Goal: Task Accomplishment & Management: Manage account settings

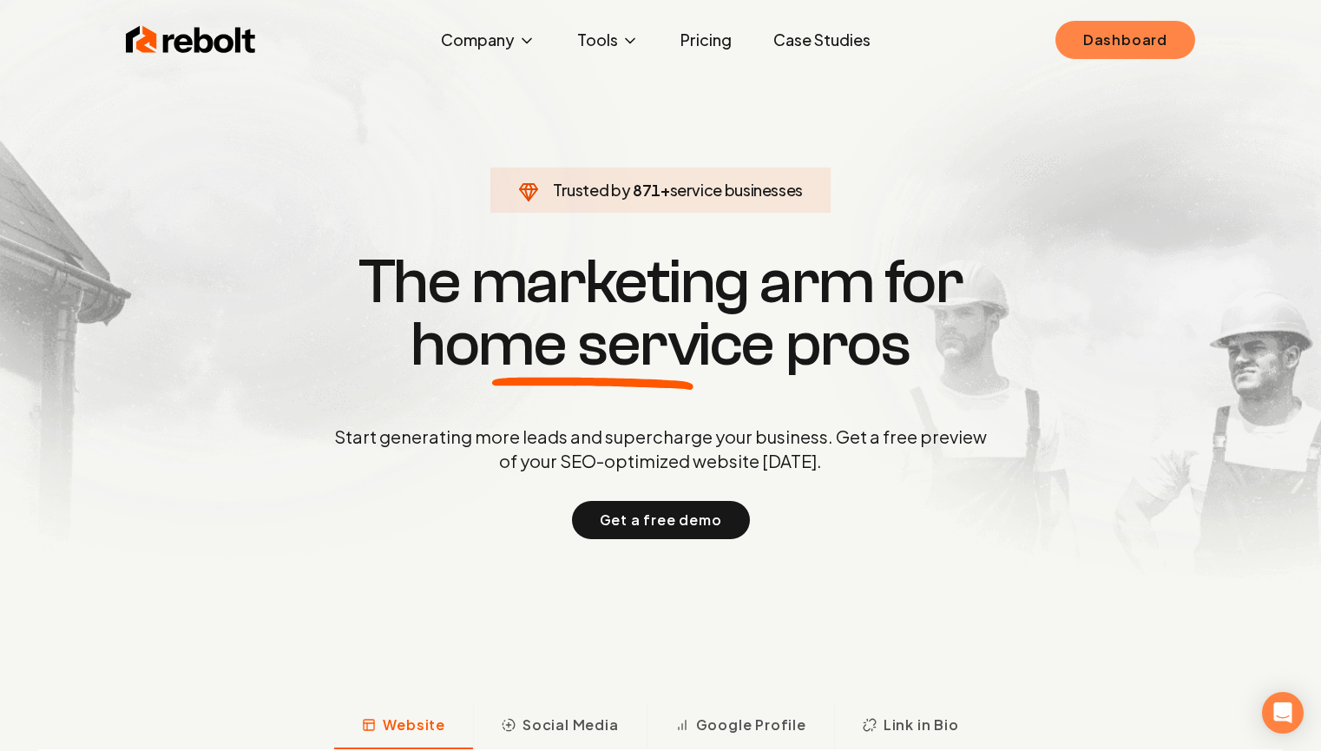
click at [1143, 37] on link "Dashboard" at bounding box center [1126, 40] width 140 height 38
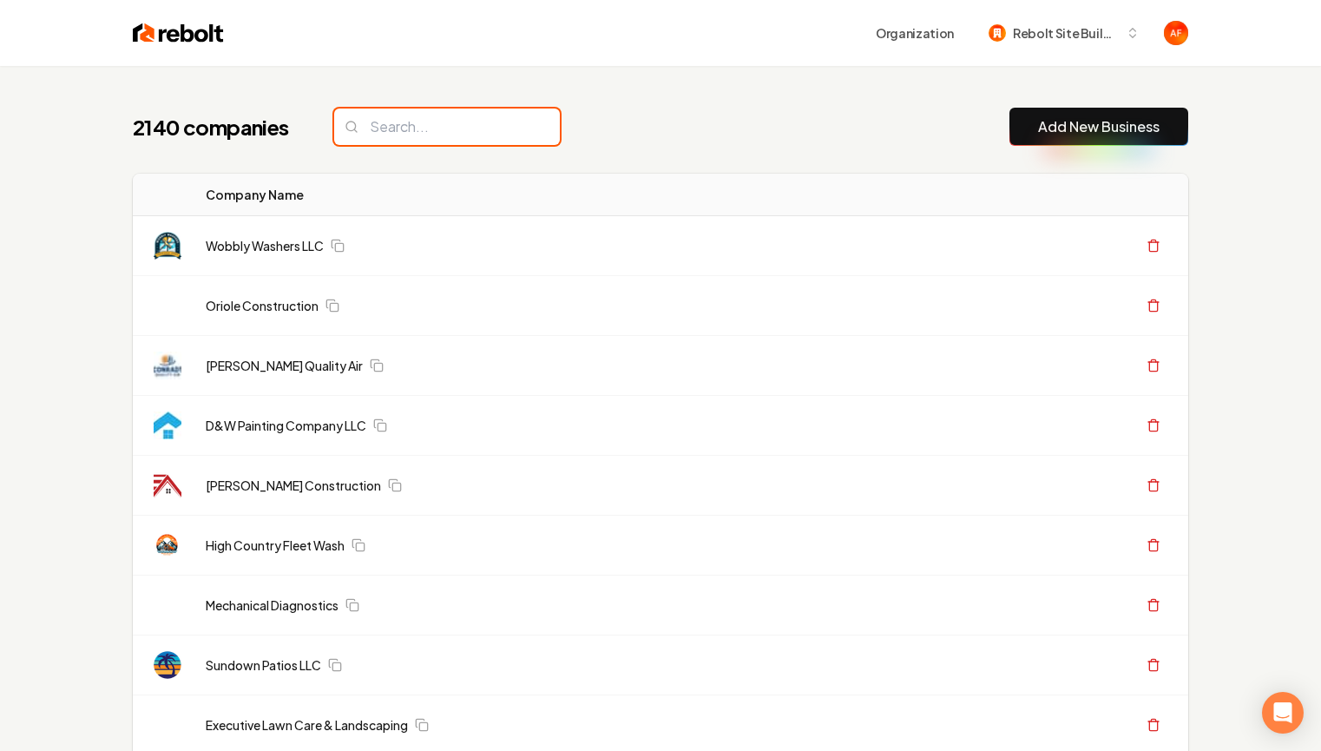
click at [452, 130] on input "search" at bounding box center [447, 127] width 226 height 36
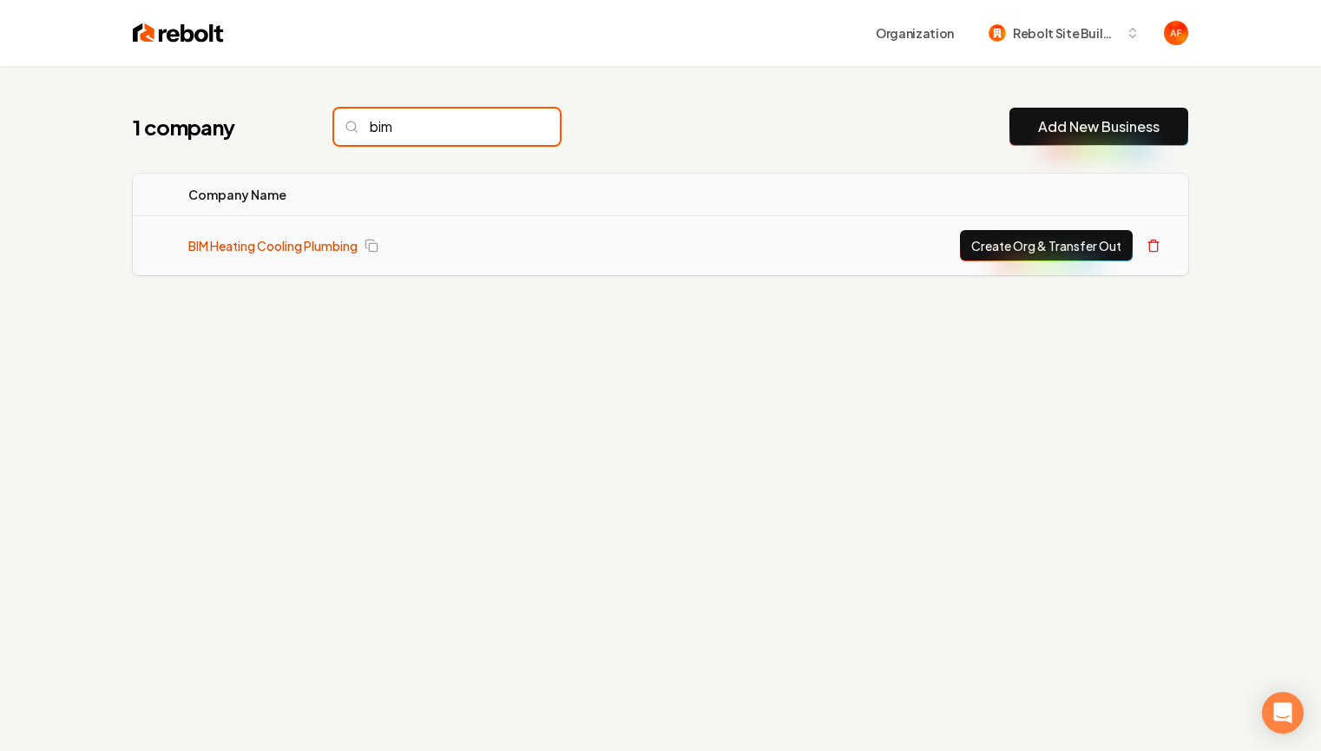
type input "bim"
click at [270, 246] on link "BIM Heating Cooling Plumbing" at bounding box center [272, 245] width 169 height 17
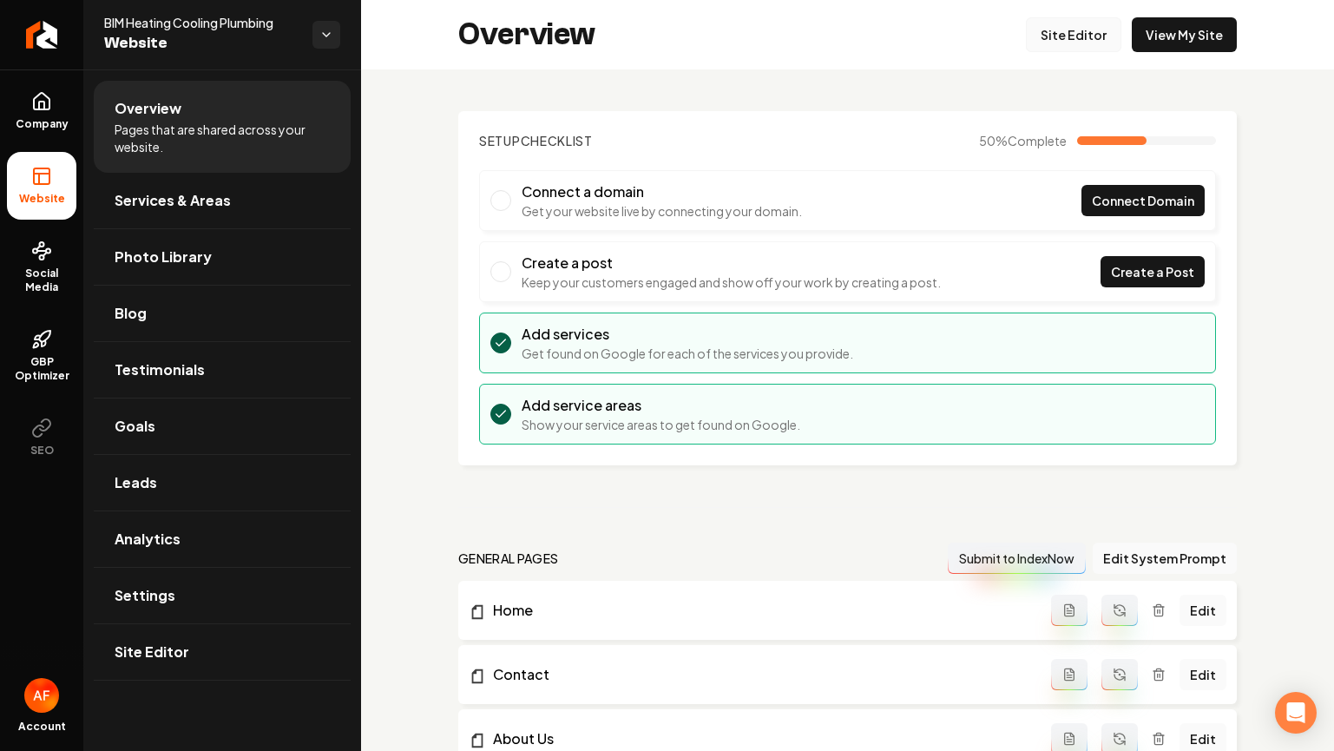
click at [1030, 46] on link "Site Editor" at bounding box center [1073, 34] width 95 height 35
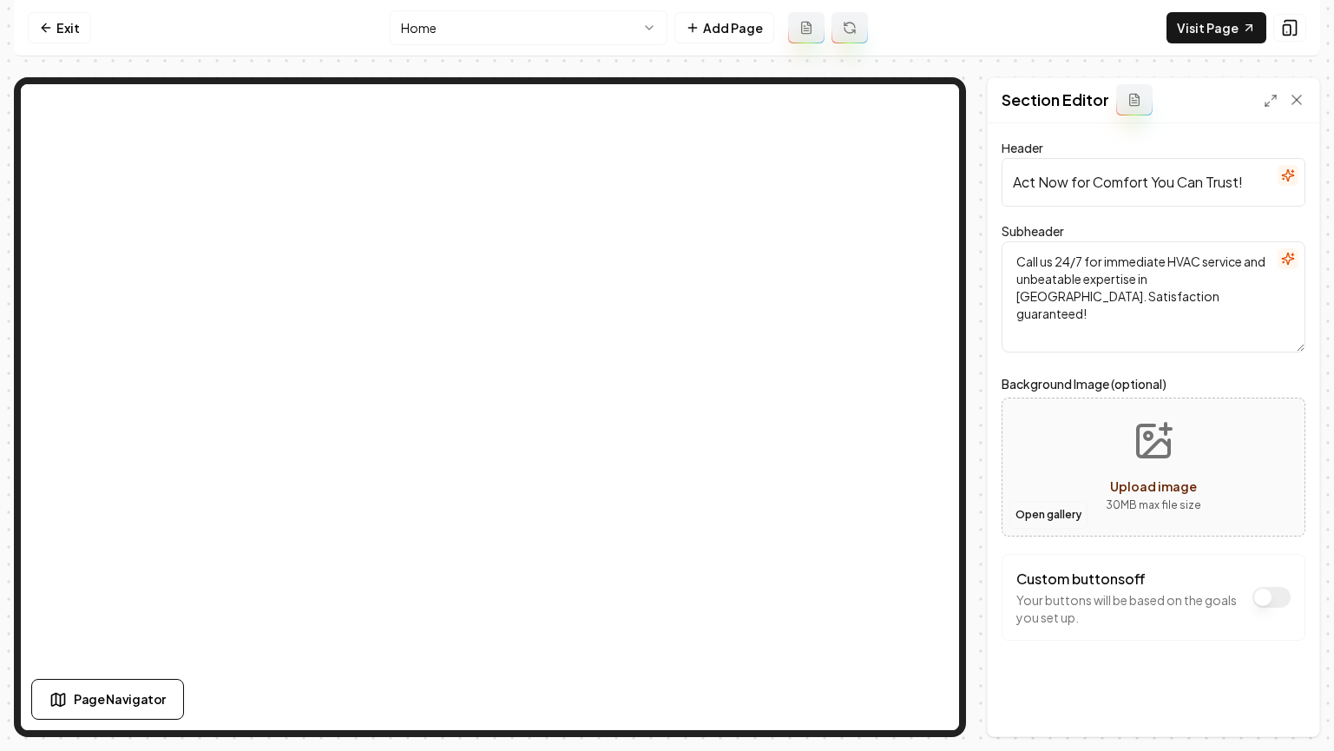
click at [1021, 509] on button "Open gallery" at bounding box center [1049, 515] width 78 height 28
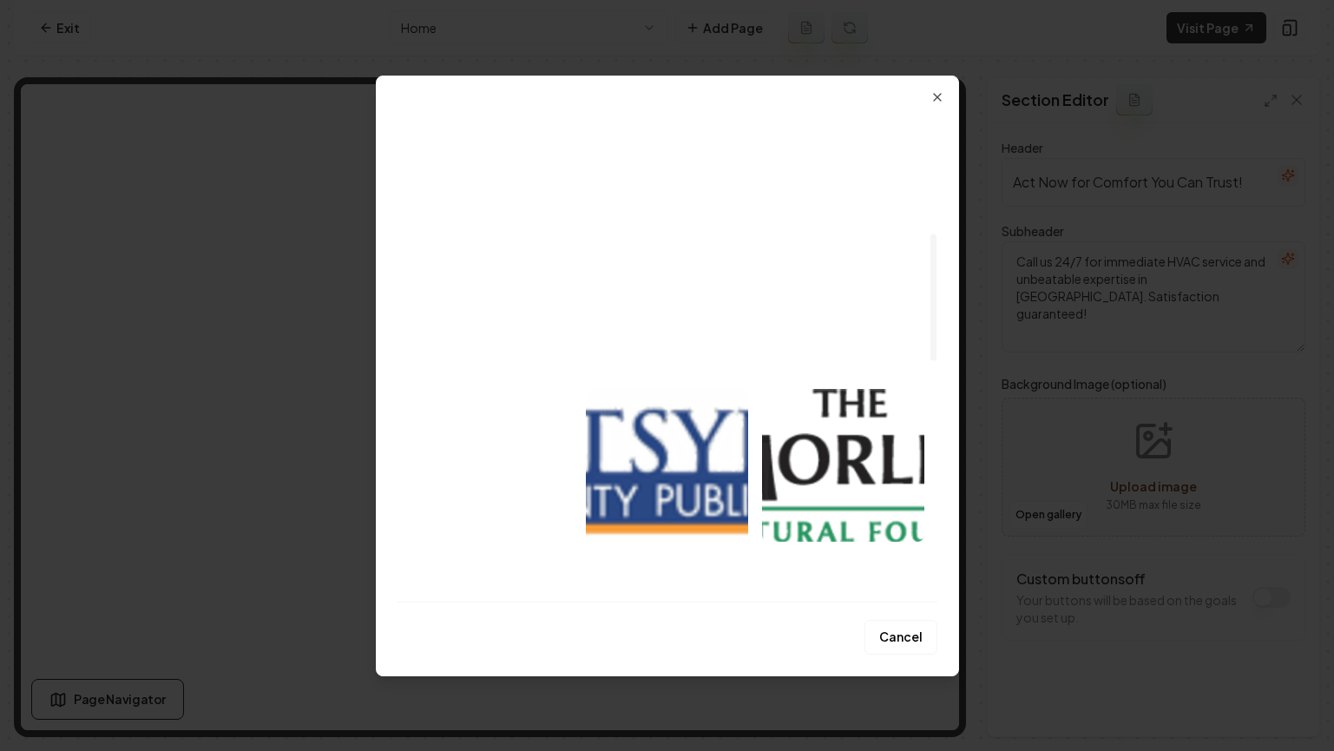
scroll to position [971, 0]
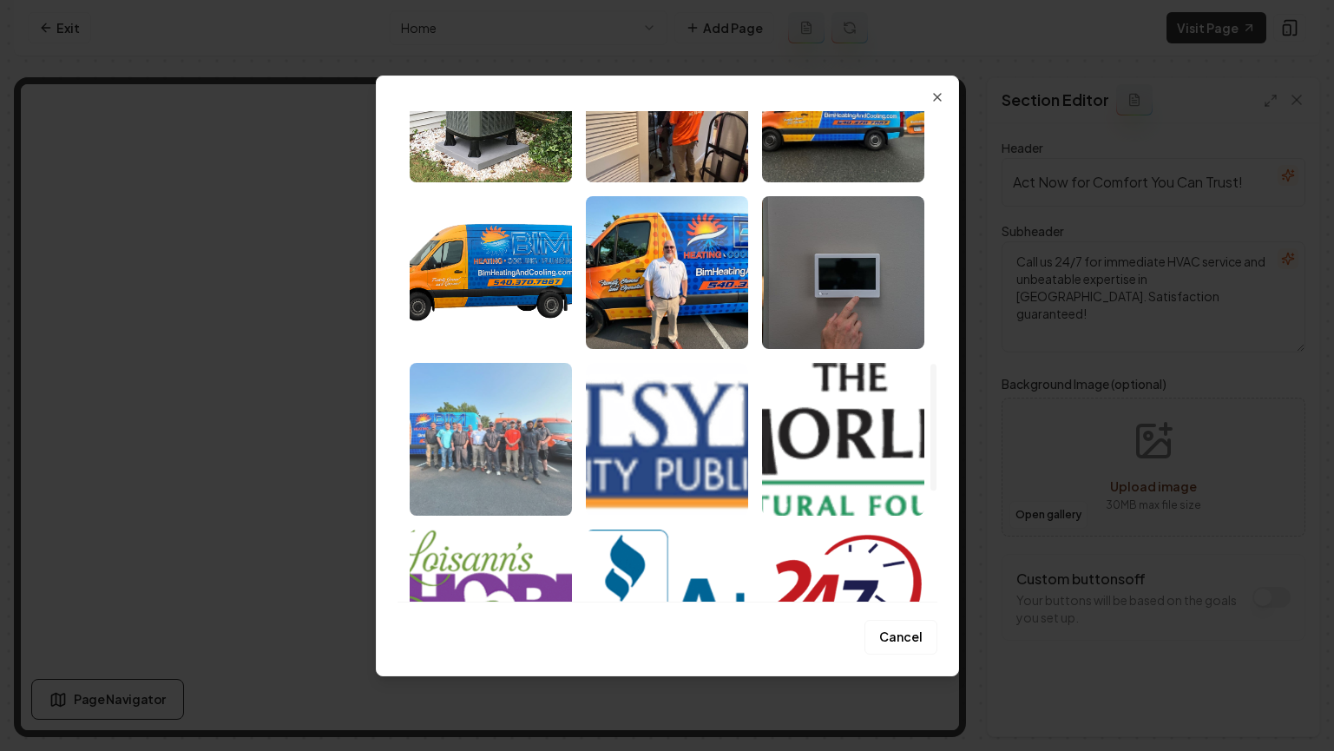
click at [469, 432] on img "Select image image_689ddcb55c7cd75eb8bc7f8d.jpg" at bounding box center [491, 439] width 162 height 153
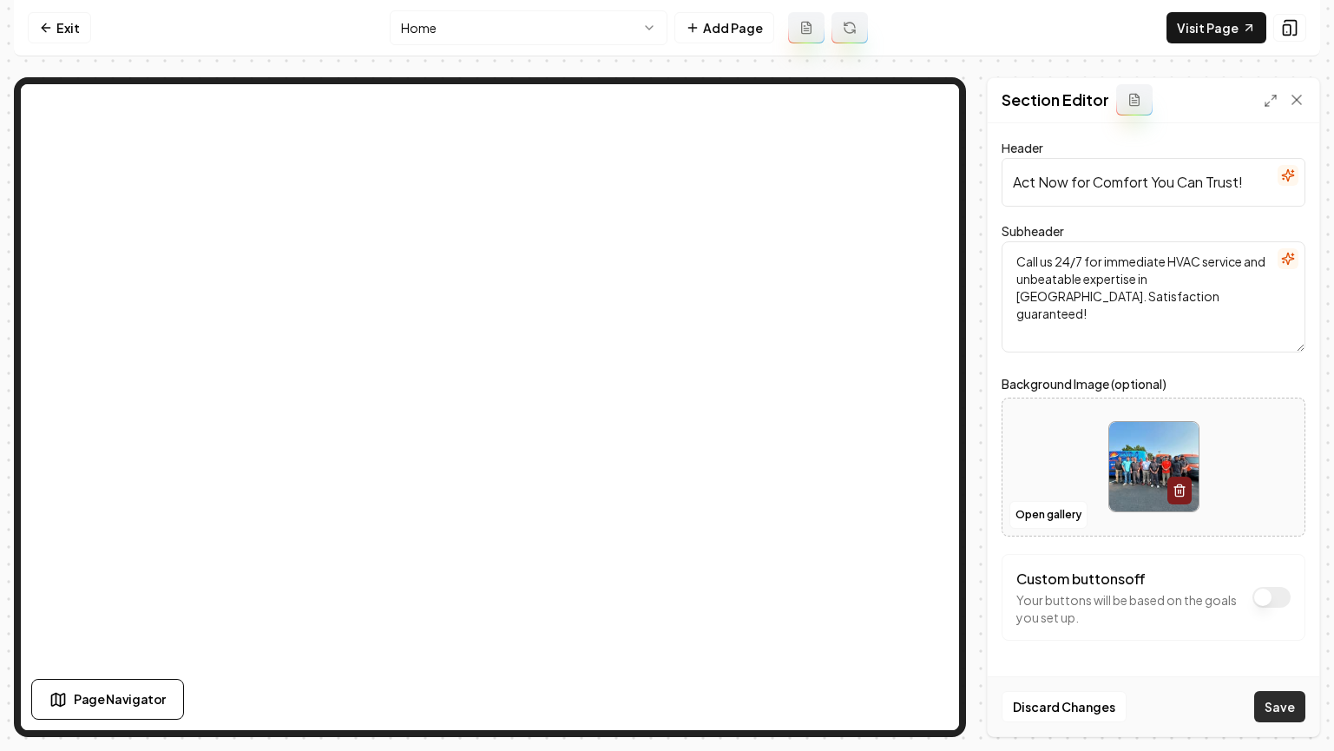
click at [1277, 697] on button "Save" at bounding box center [1279, 706] width 51 height 31
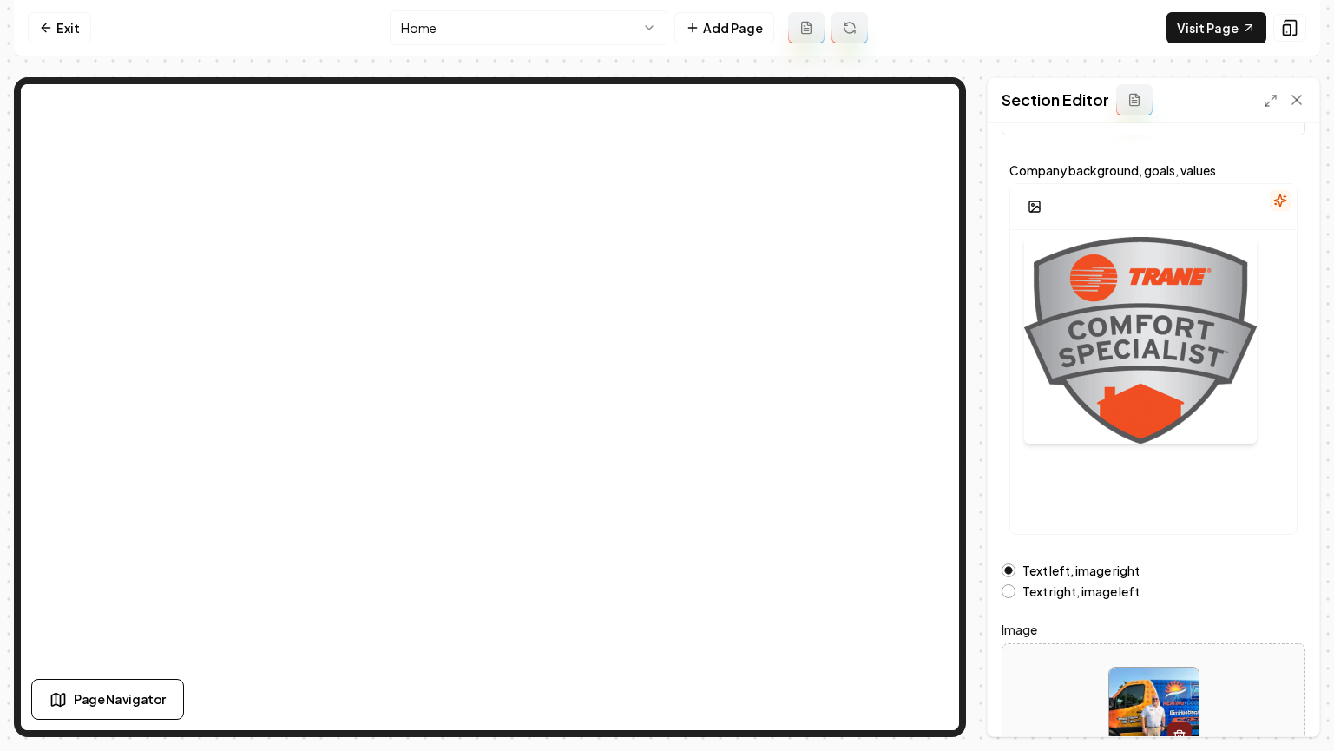
scroll to position [187, 0]
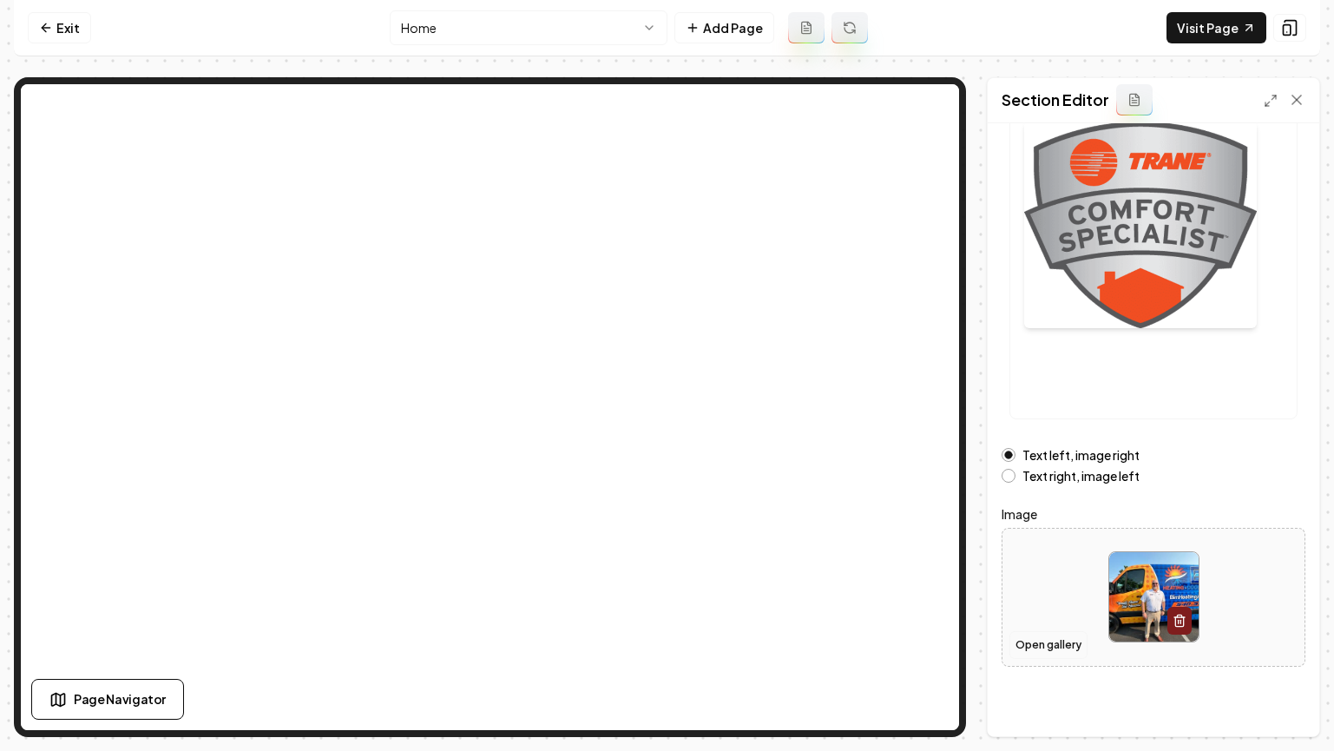
click at [1069, 641] on button "Open gallery" at bounding box center [1049, 645] width 78 height 28
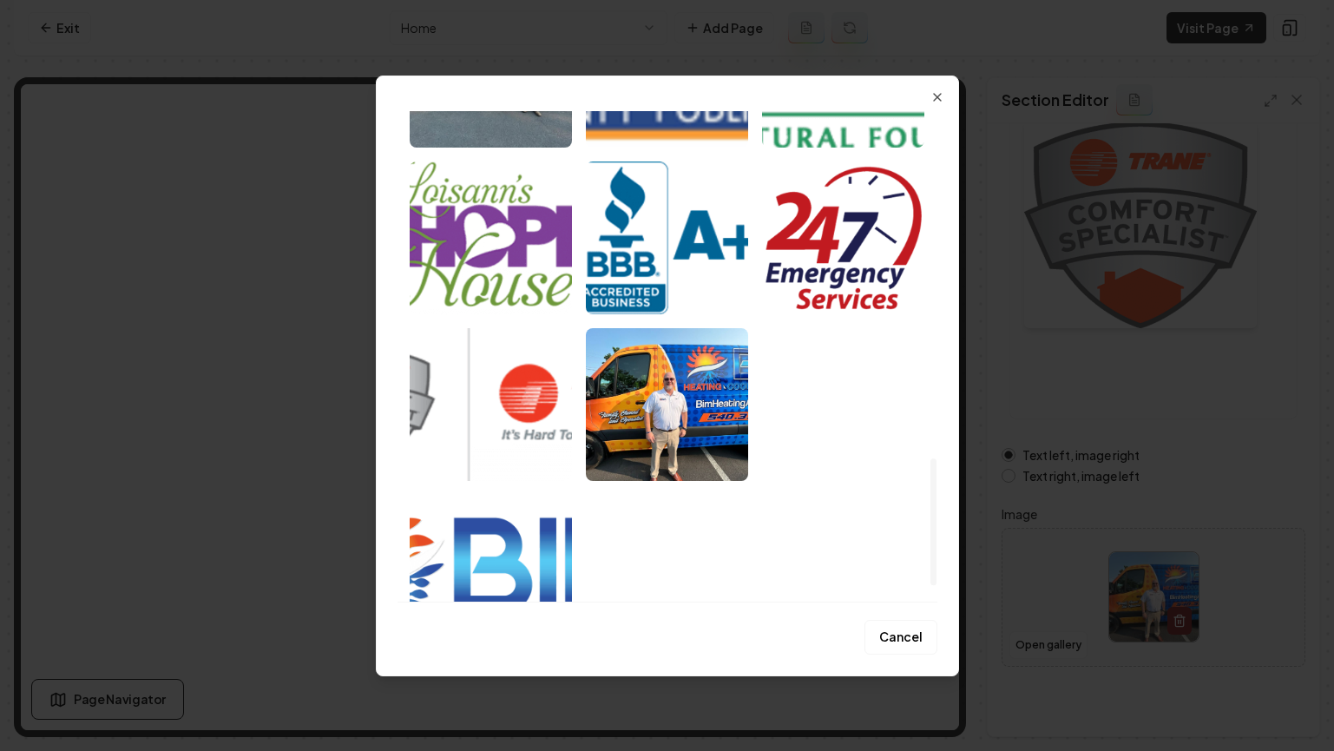
scroll to position [1333, 0]
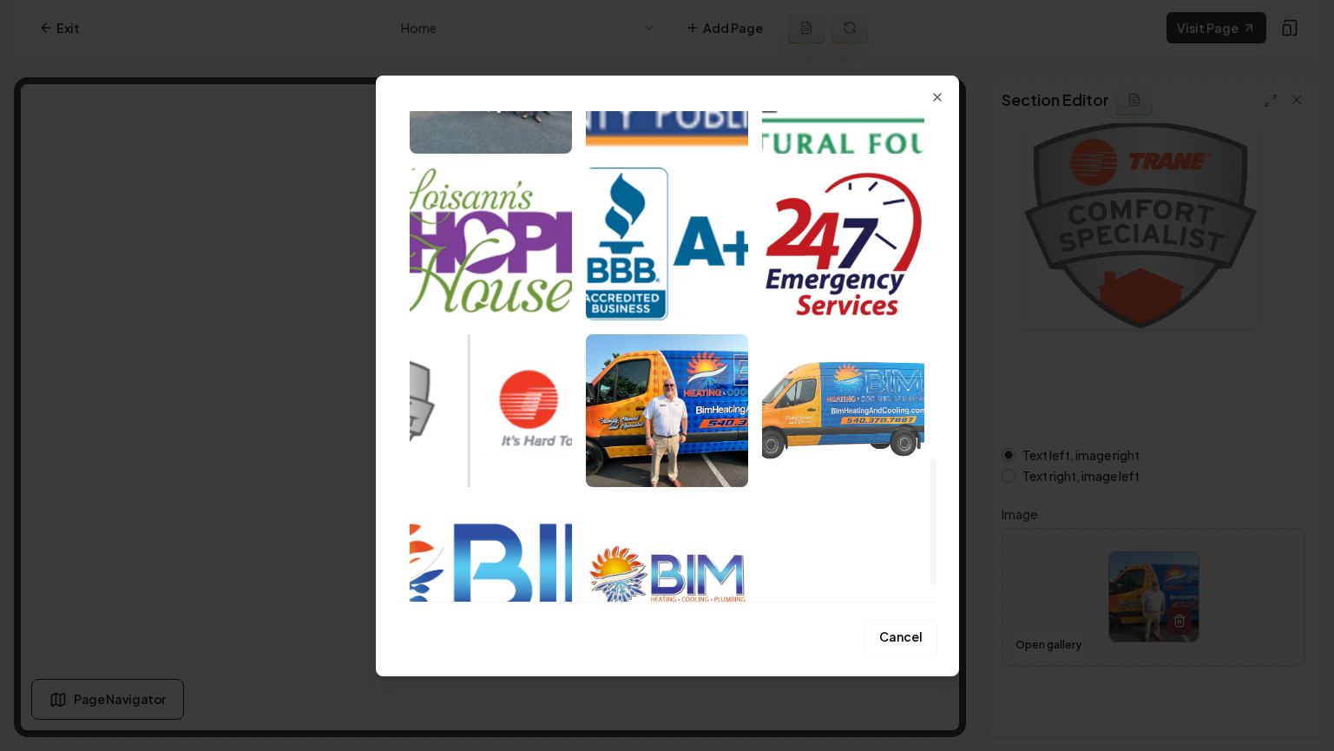
click at [828, 406] on img "Select image image_689ddaff5c7cd75eb8b197b8.png" at bounding box center [843, 410] width 162 height 153
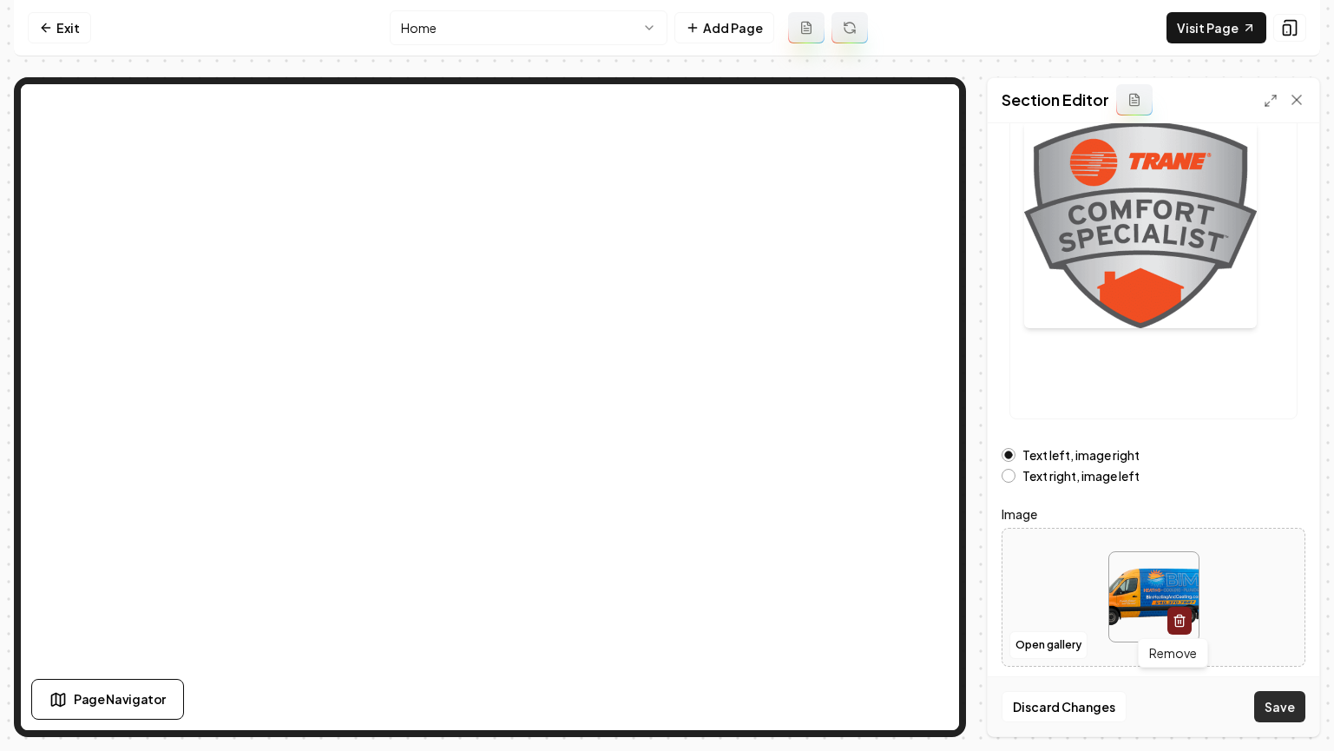
click at [1286, 704] on button "Save" at bounding box center [1279, 706] width 51 height 31
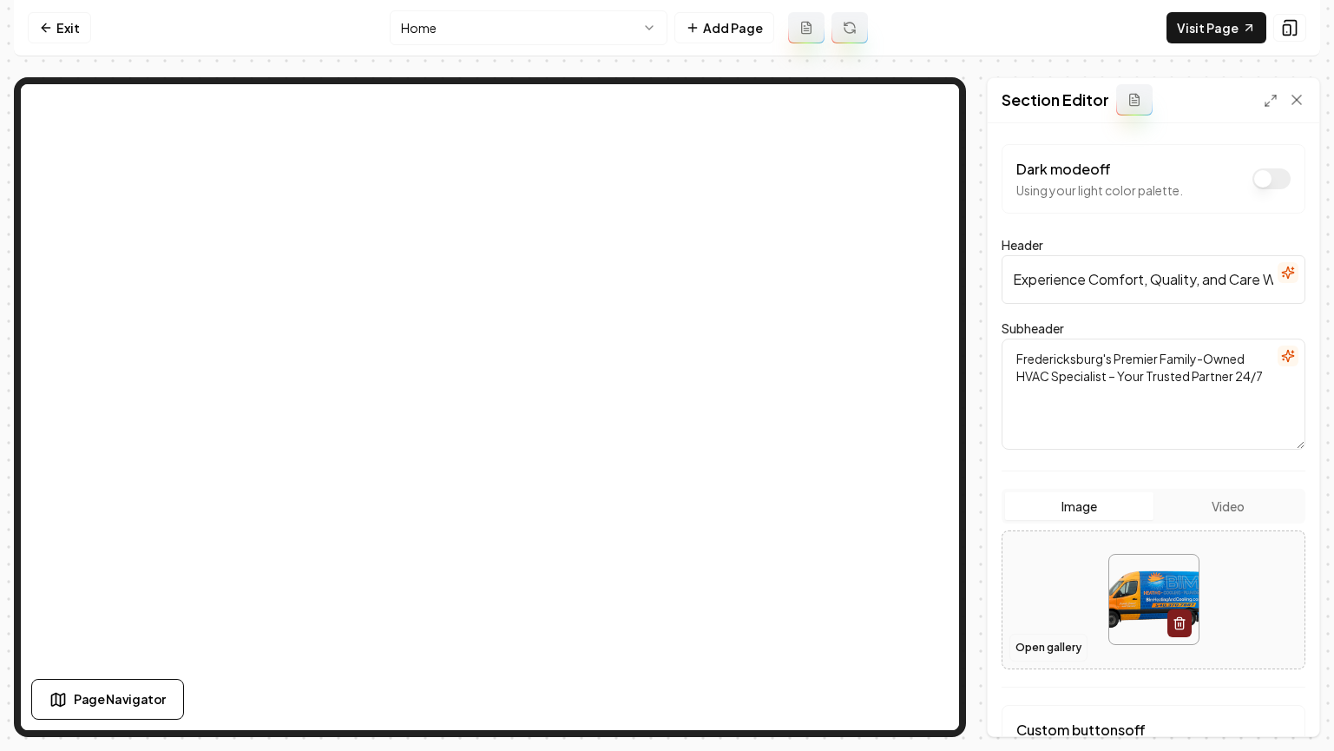
click at [1055, 646] on button "Open gallery" at bounding box center [1049, 648] width 78 height 28
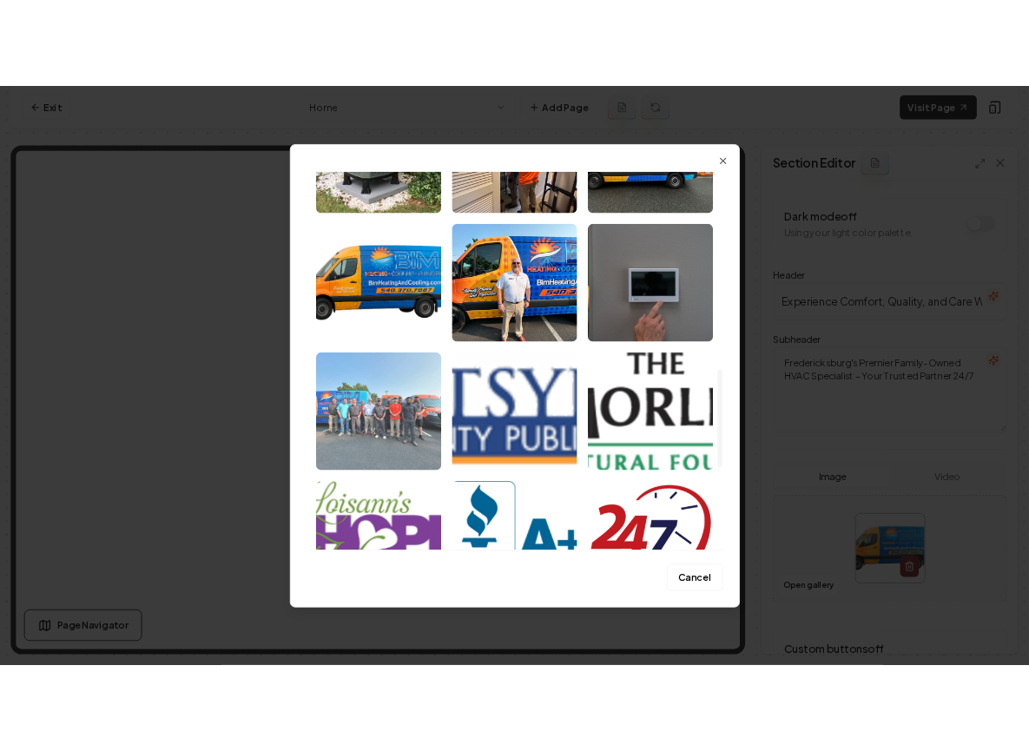
scroll to position [984, 0]
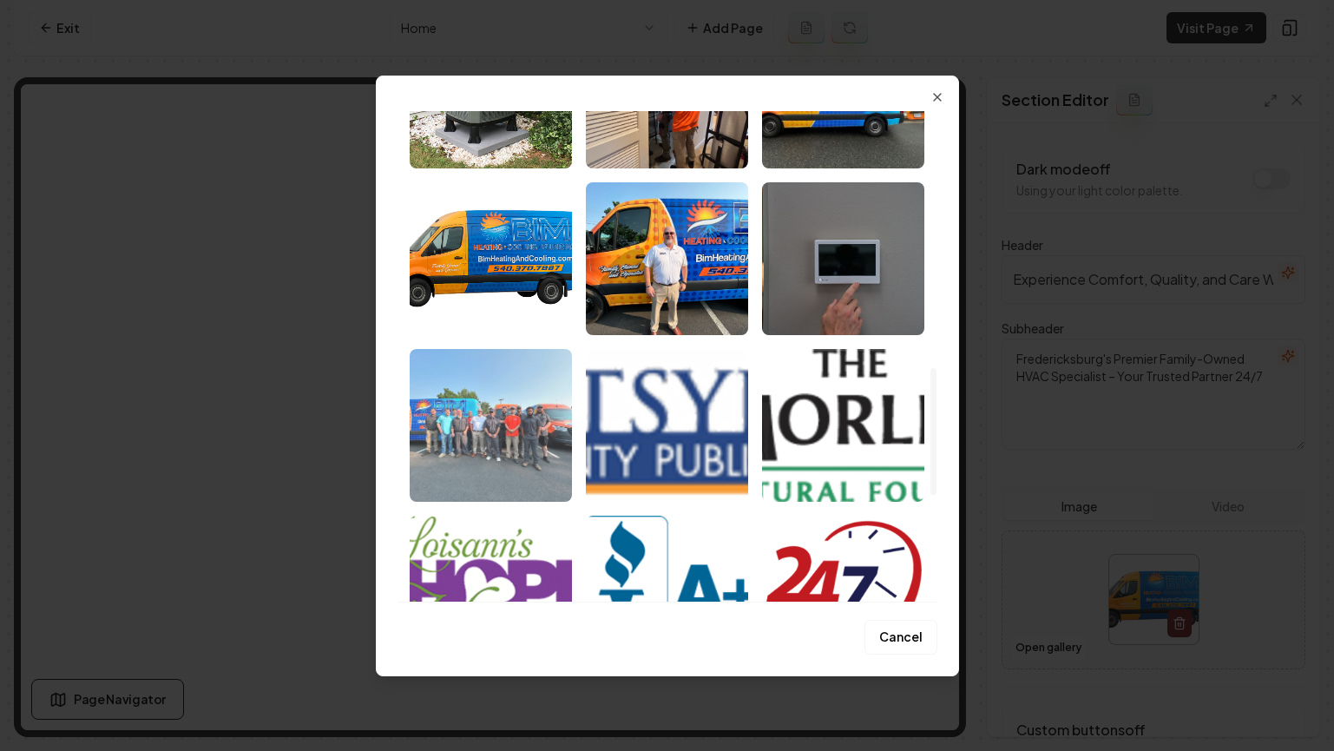
click at [519, 367] on img "Select image image_689ddcb55c7cd75eb8bc7f8d.jpg" at bounding box center [491, 425] width 162 height 153
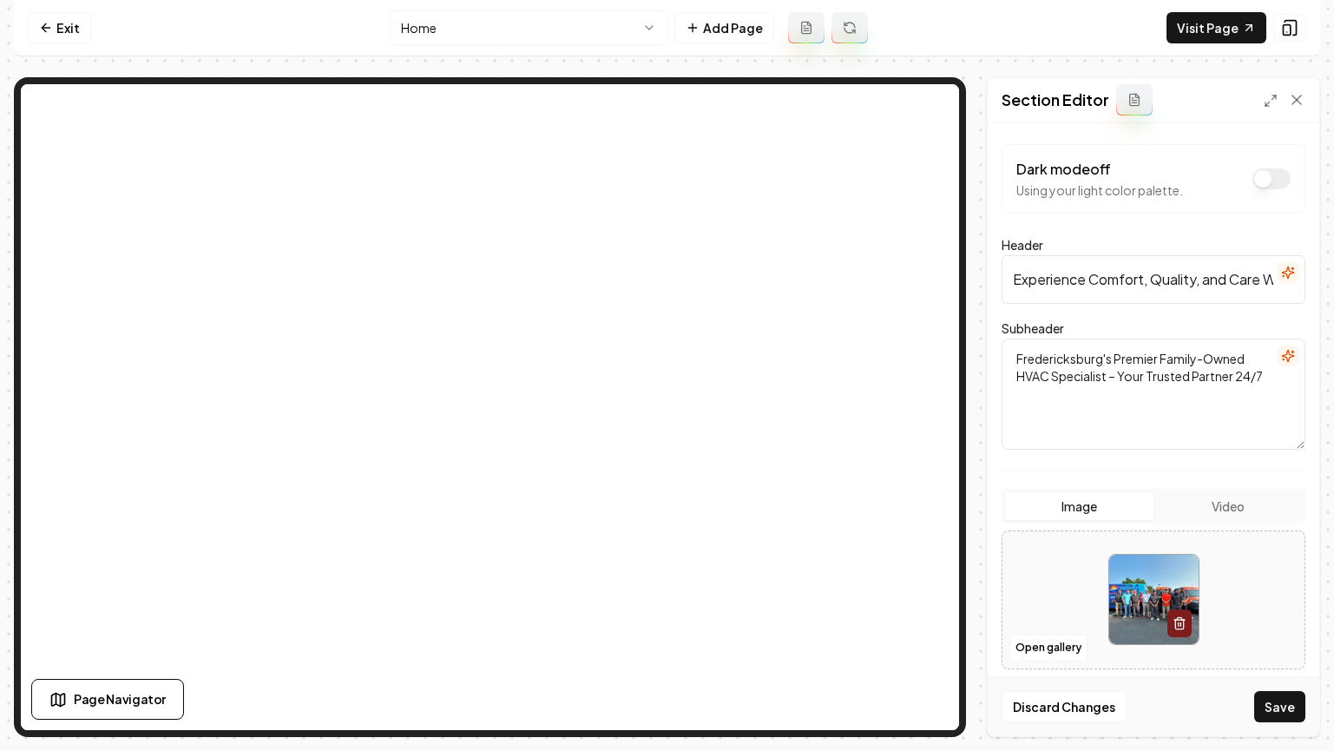
drag, startPoint x: 1297, startPoint y: 706, endPoint x: 1286, endPoint y: 697, distance: 14.2
click at [1297, 706] on button "Save" at bounding box center [1279, 706] width 51 height 31
click at [1193, 30] on link "Visit Page" at bounding box center [1217, 27] width 100 height 31
click at [49, 25] on icon at bounding box center [46, 28] width 14 height 14
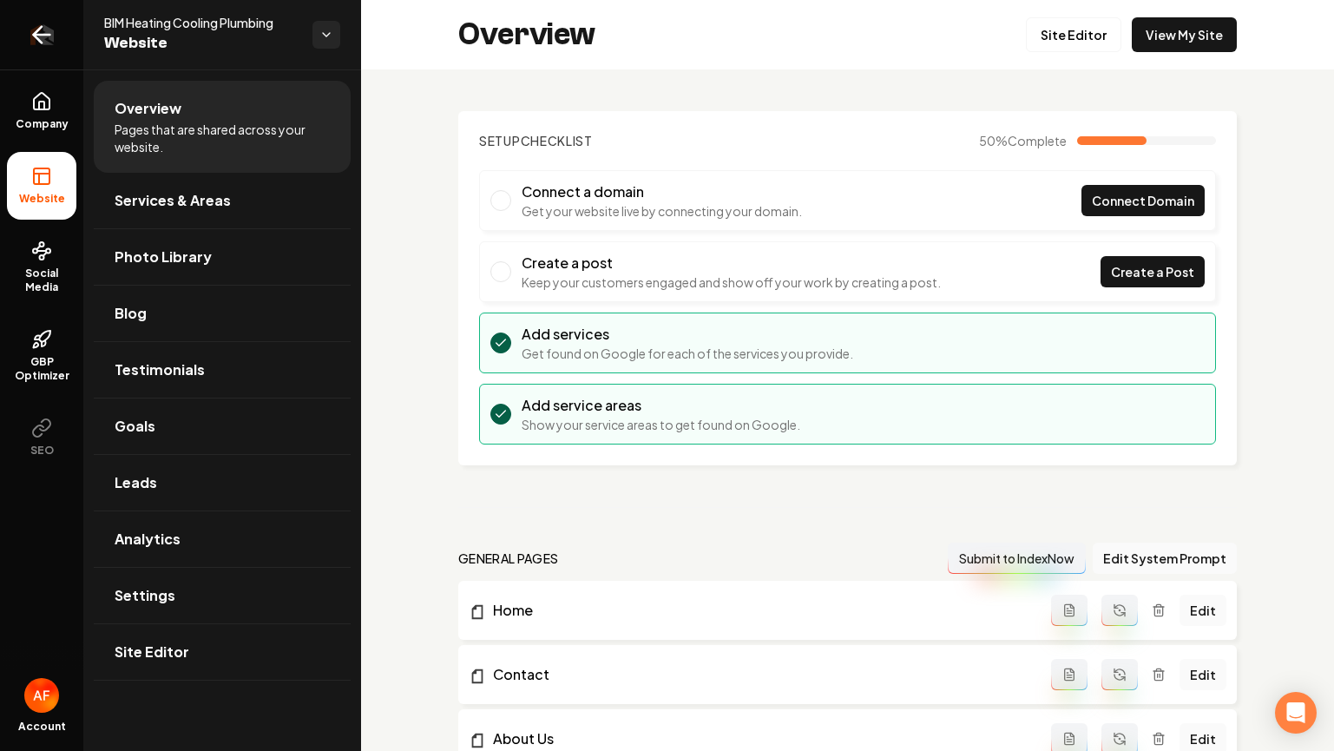
click at [62, 21] on link "Return to dashboard" at bounding box center [41, 34] width 83 height 69
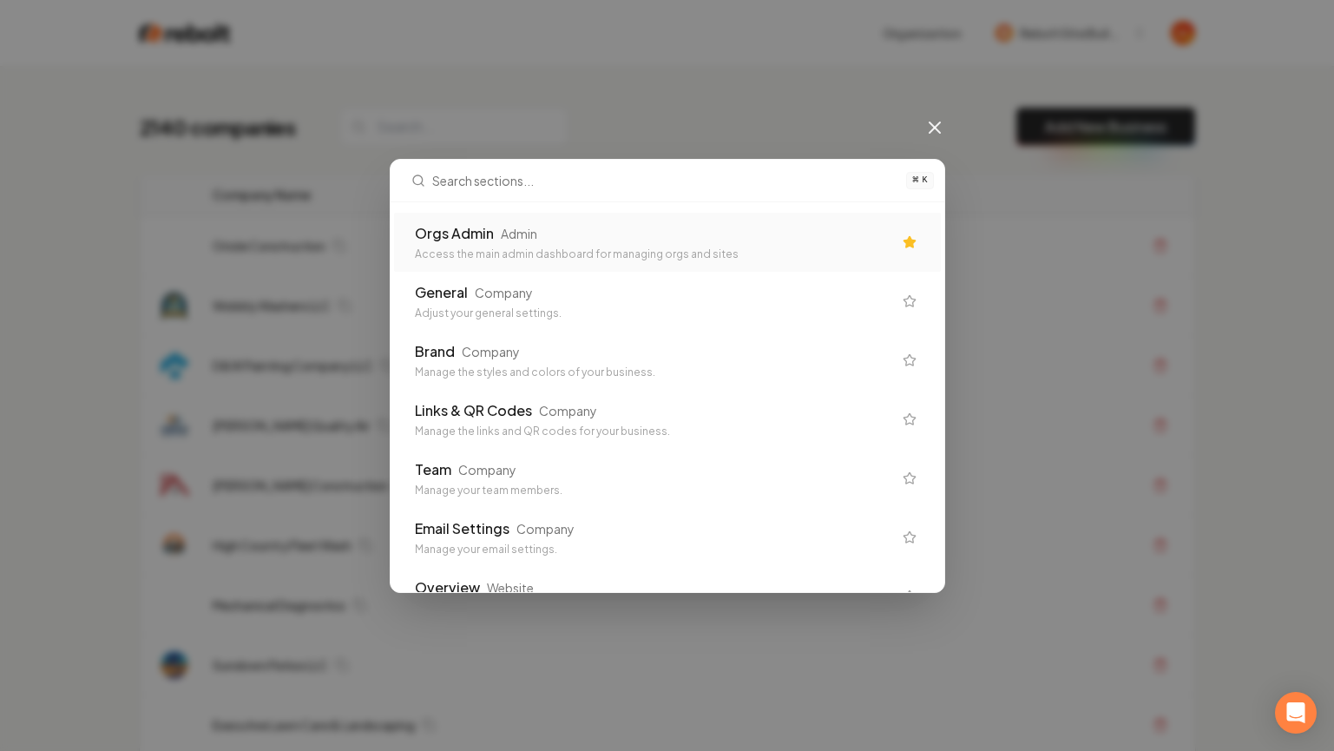
click at [627, 250] on div "Access the main admin dashboard for managing orgs and sites" at bounding box center [653, 254] width 477 height 14
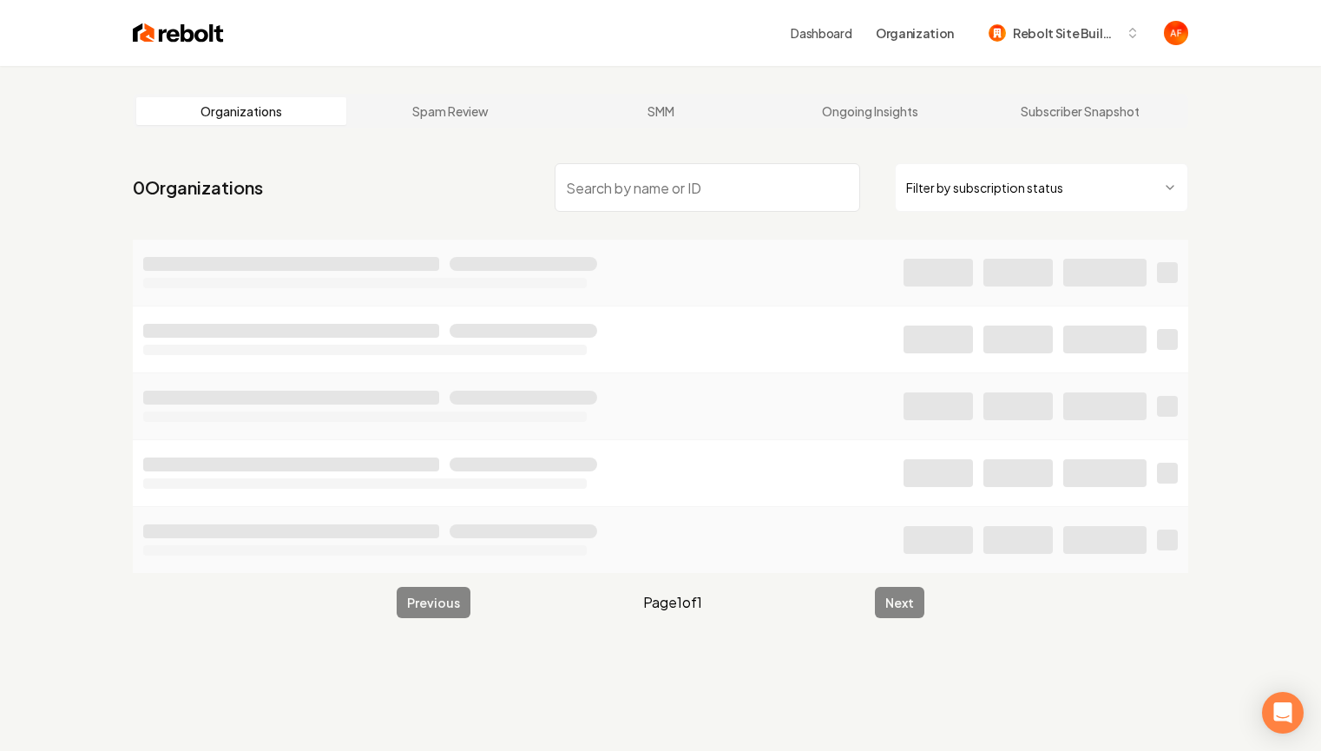
click at [598, 198] on input "search" at bounding box center [708, 187] width 306 height 49
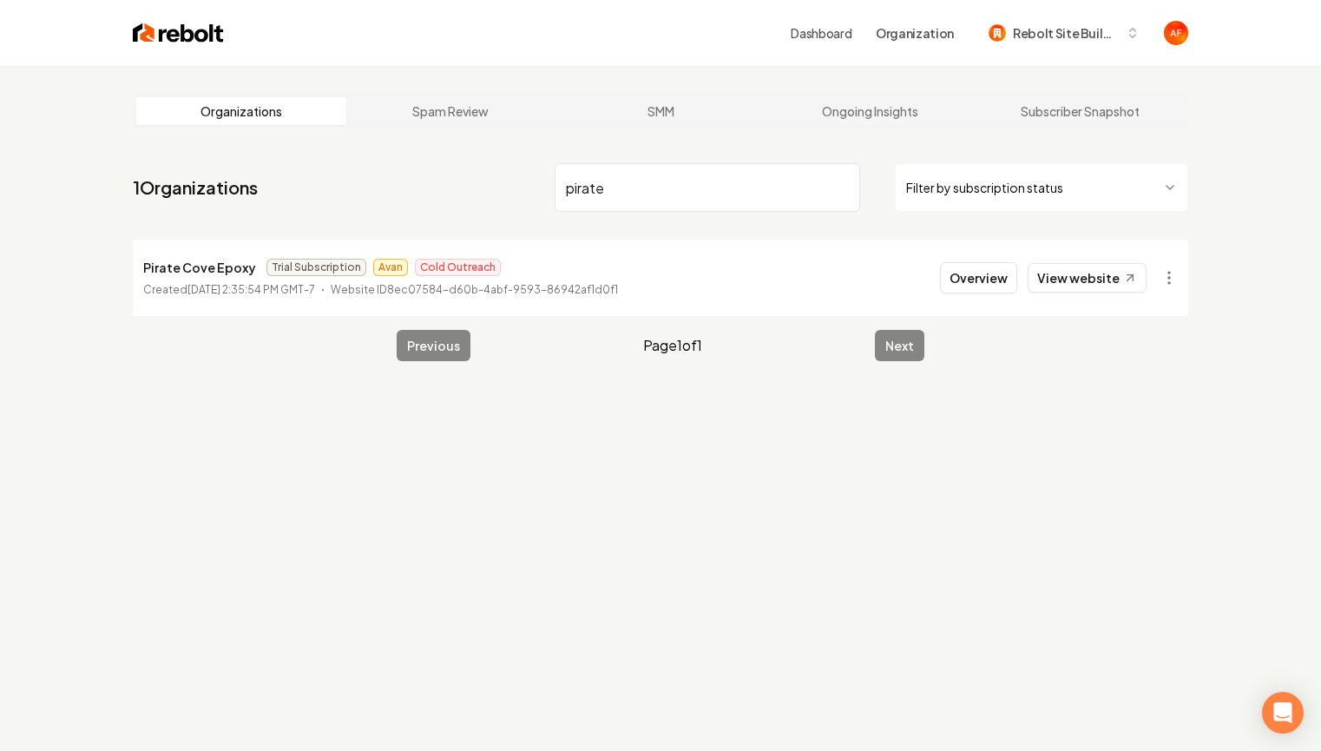
type input "pirate"
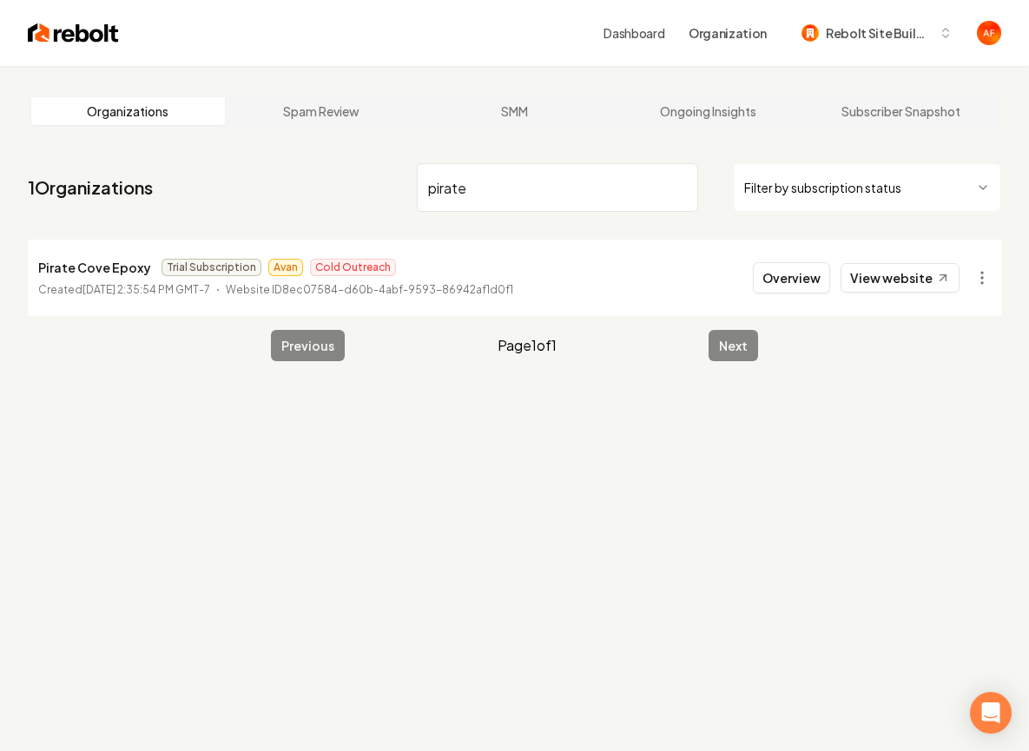
click at [82, 49] on div "Dashboard Organization Rebolt Site Builder" at bounding box center [514, 33] width 1029 height 66
click at [82, 40] on img at bounding box center [73, 33] width 91 height 24
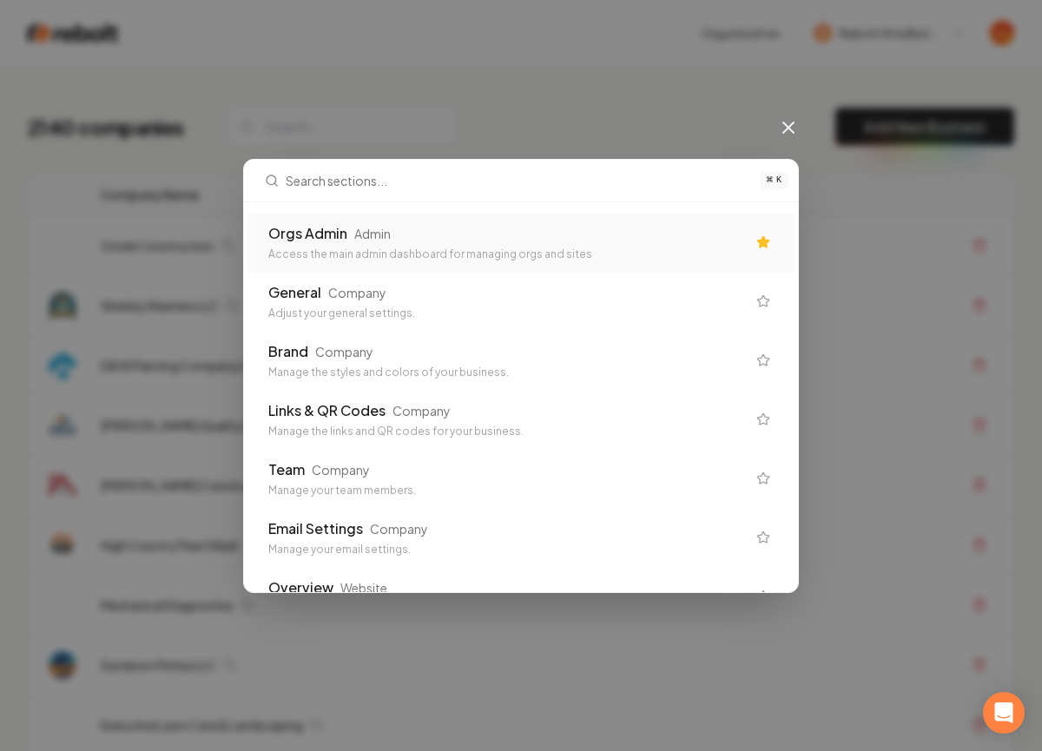
click at [446, 250] on div "Access the main admin dashboard for managing orgs and sites" at bounding box center [506, 254] width 477 height 14
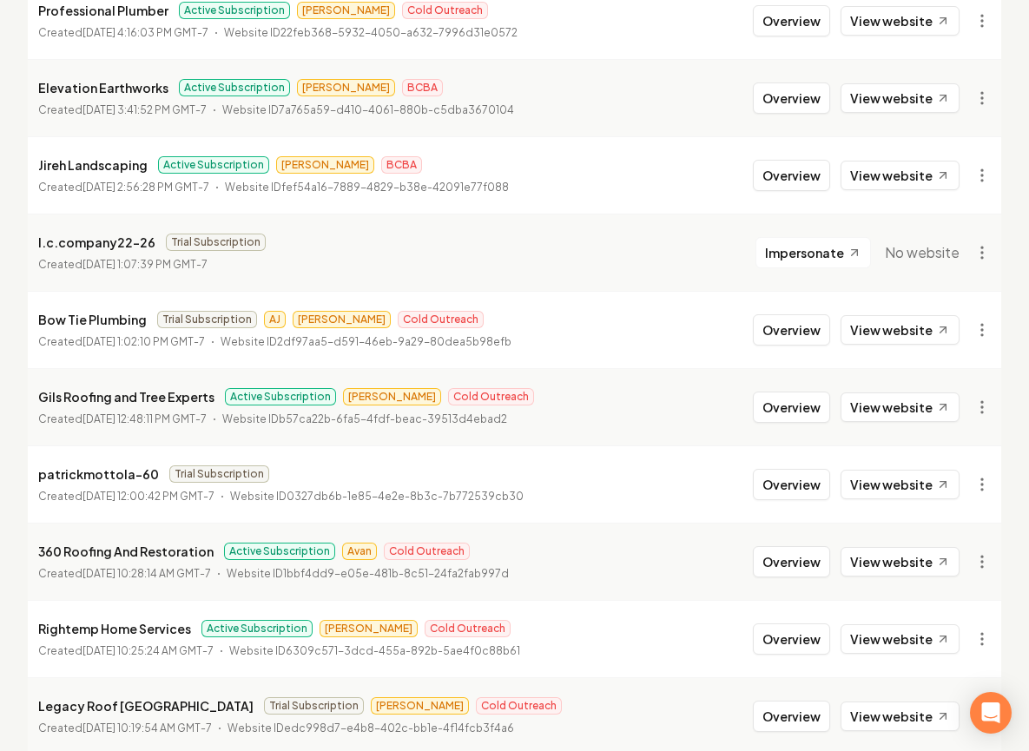
scroll to position [1363, 0]
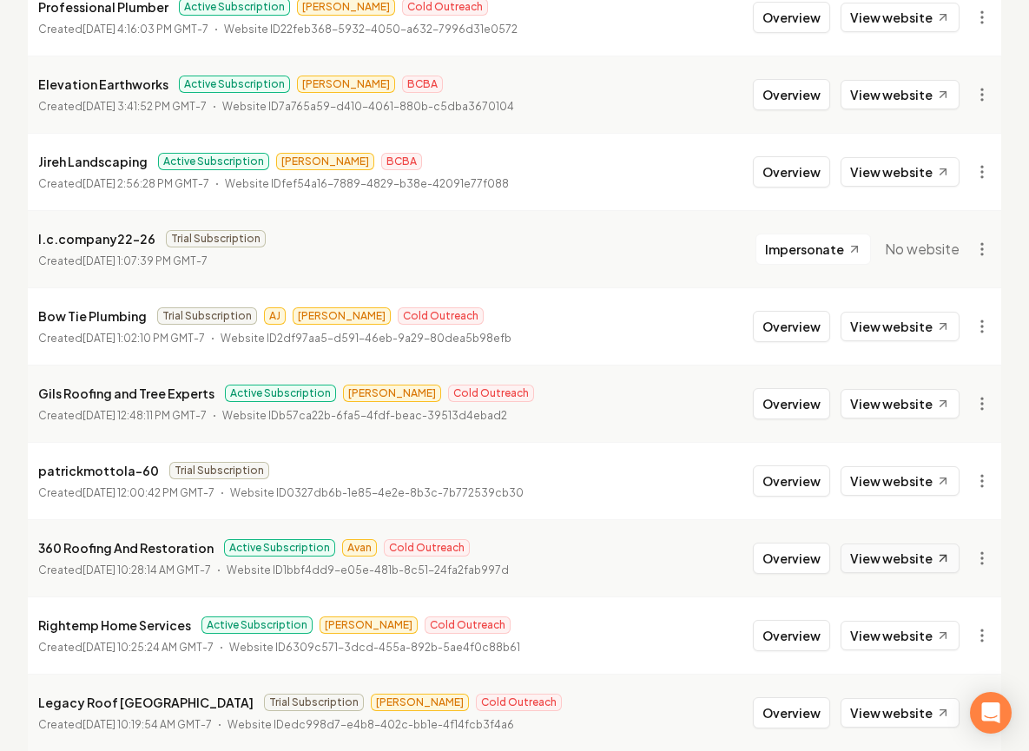
click at [859, 543] on link "View website" at bounding box center [899, 558] width 119 height 30
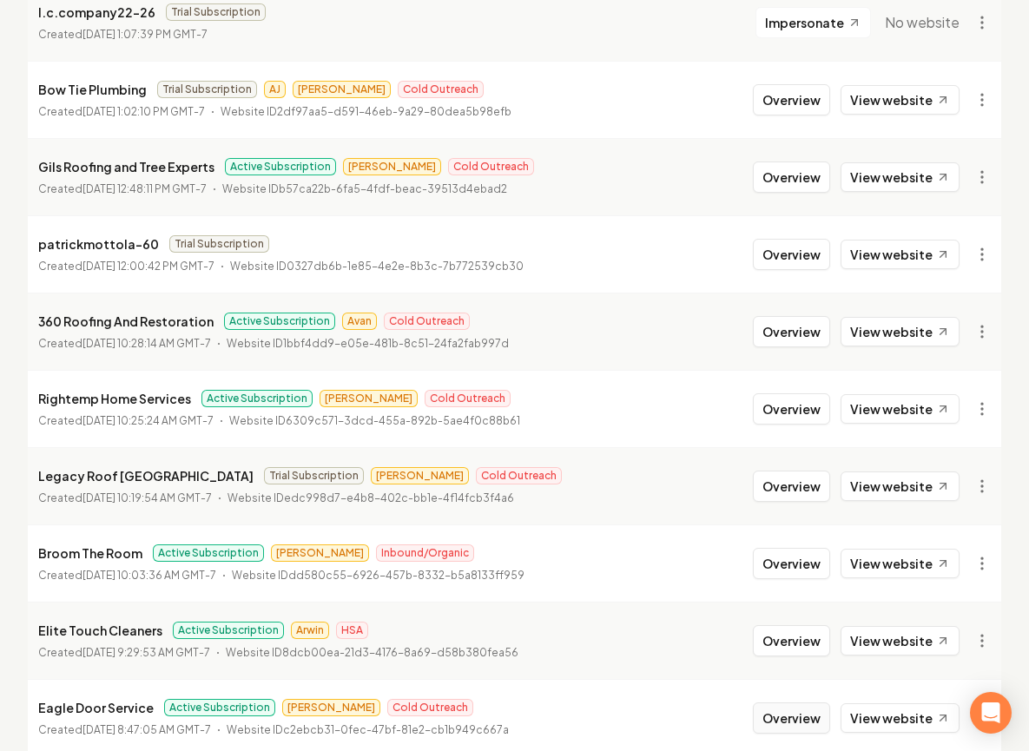
scroll to position [1879, 0]
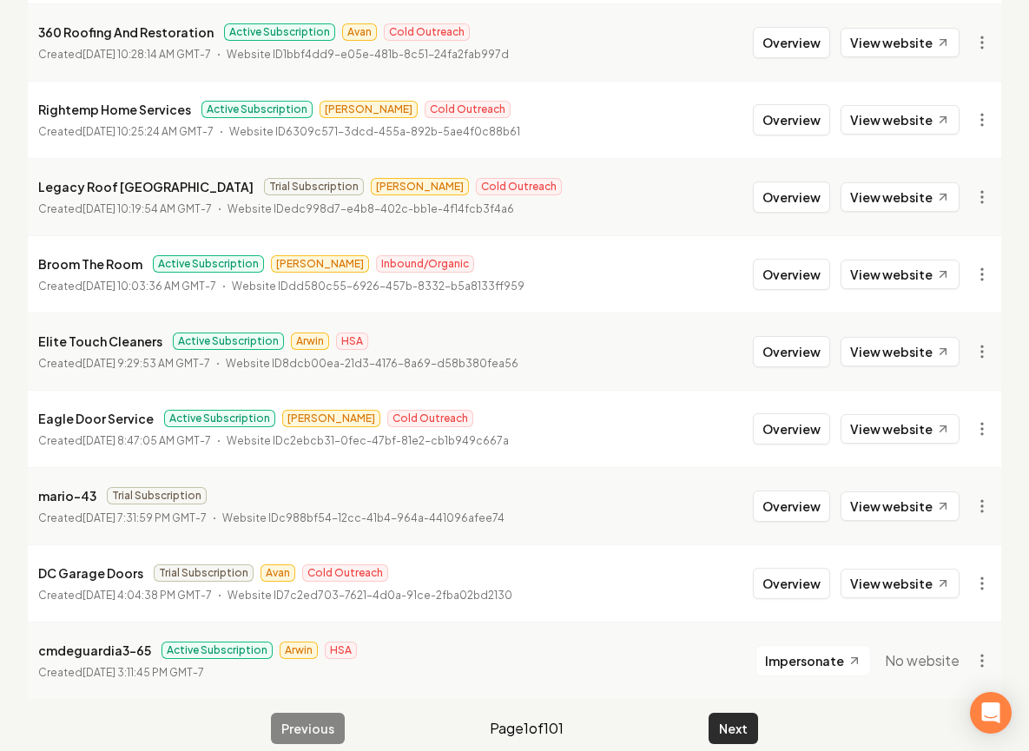
click at [716, 713] on button "Next" at bounding box center [732, 728] width 49 height 31
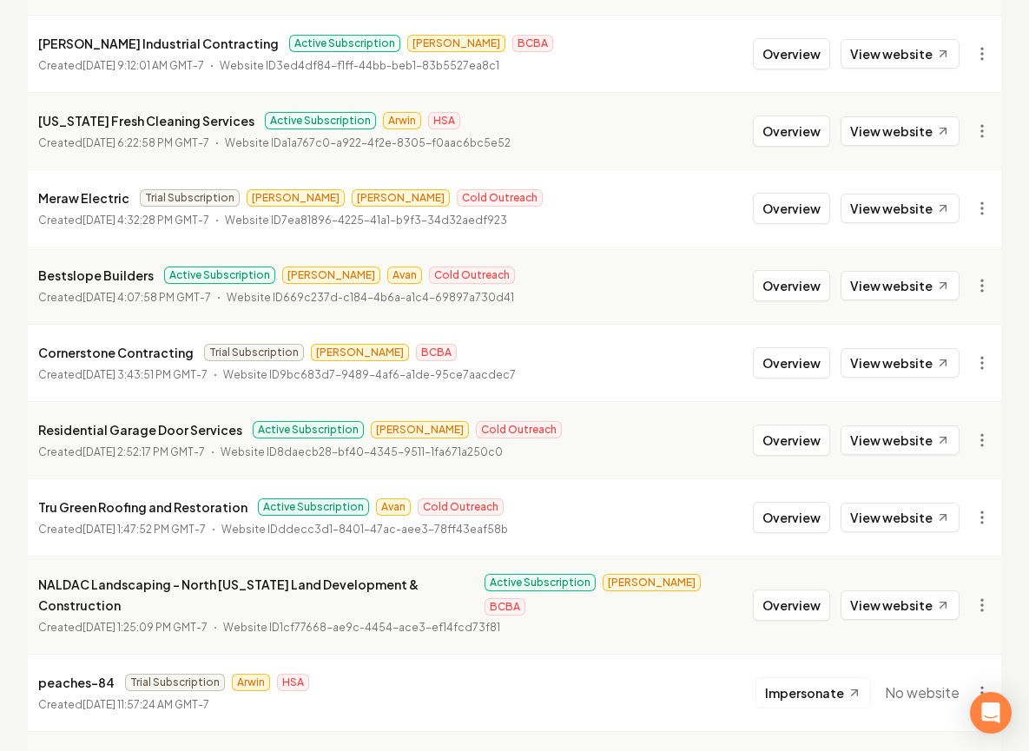
scroll to position [1646, 0]
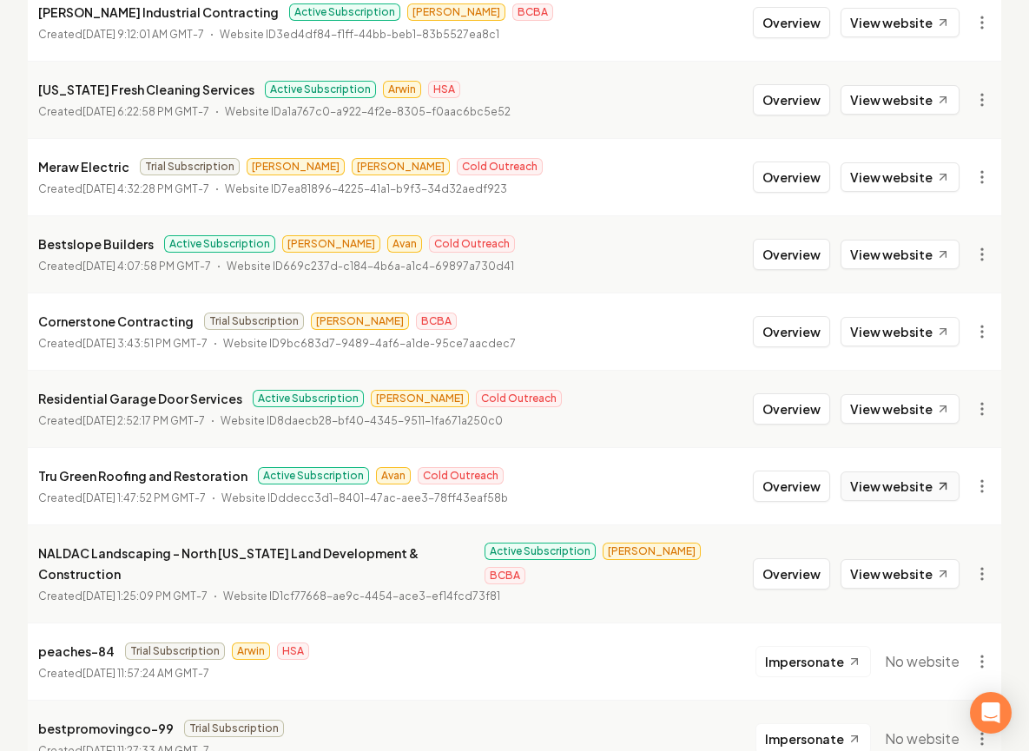
click at [880, 499] on link "View website" at bounding box center [899, 486] width 119 height 30
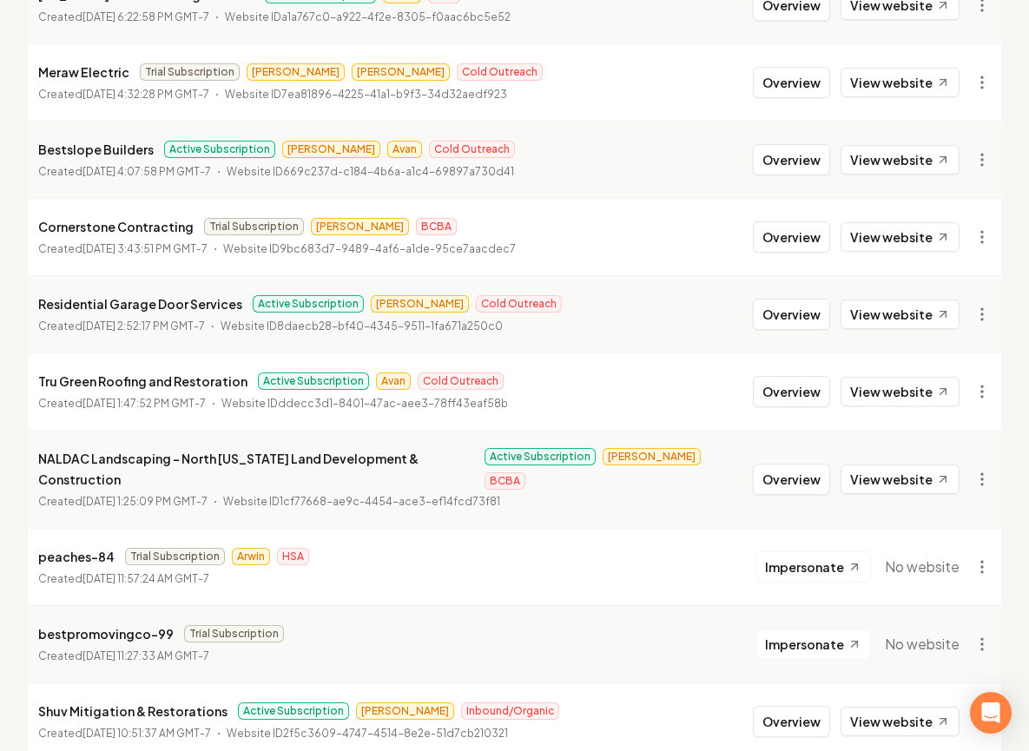
scroll to position [1879, 0]
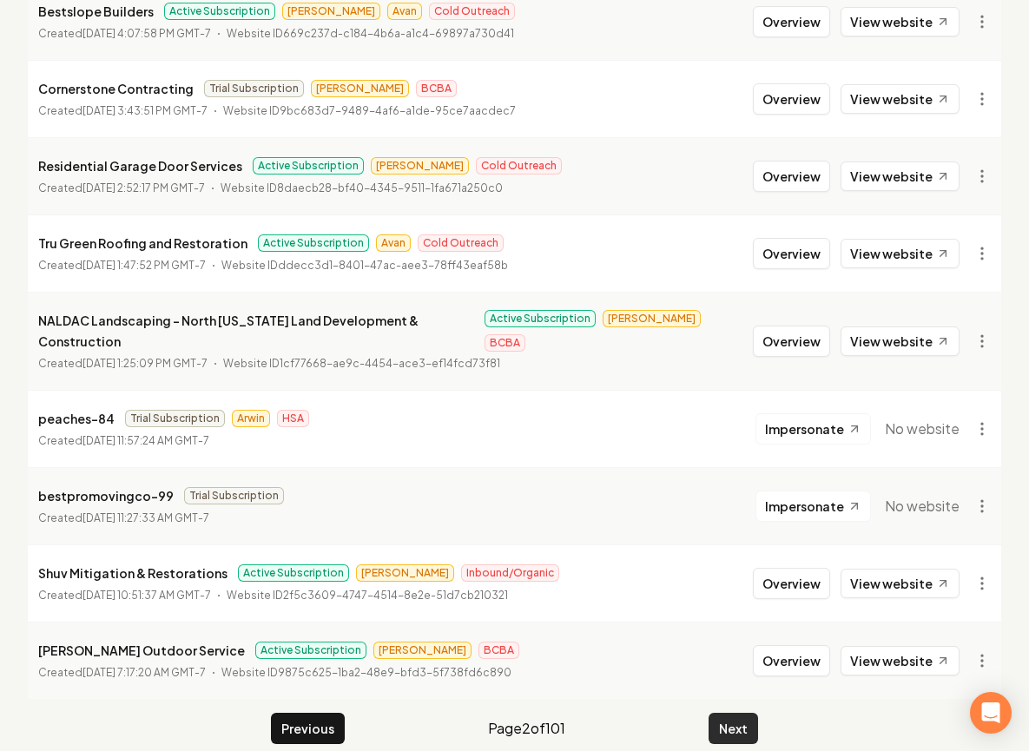
click at [757, 713] on button "Next" at bounding box center [732, 728] width 49 height 31
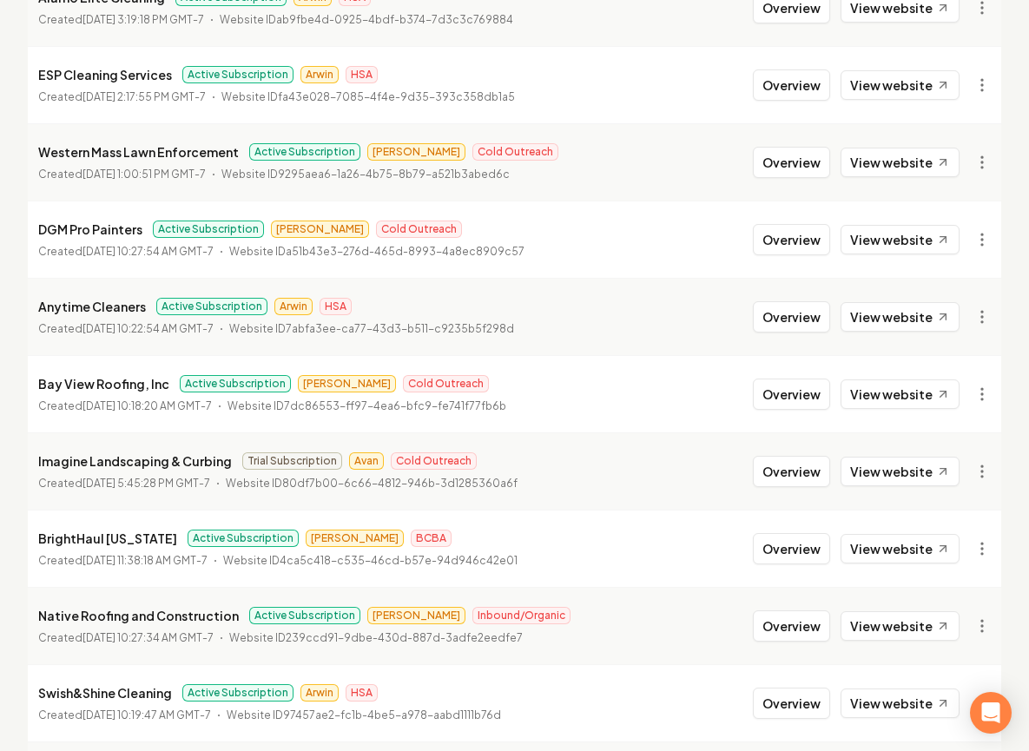
scroll to position [1269, 0]
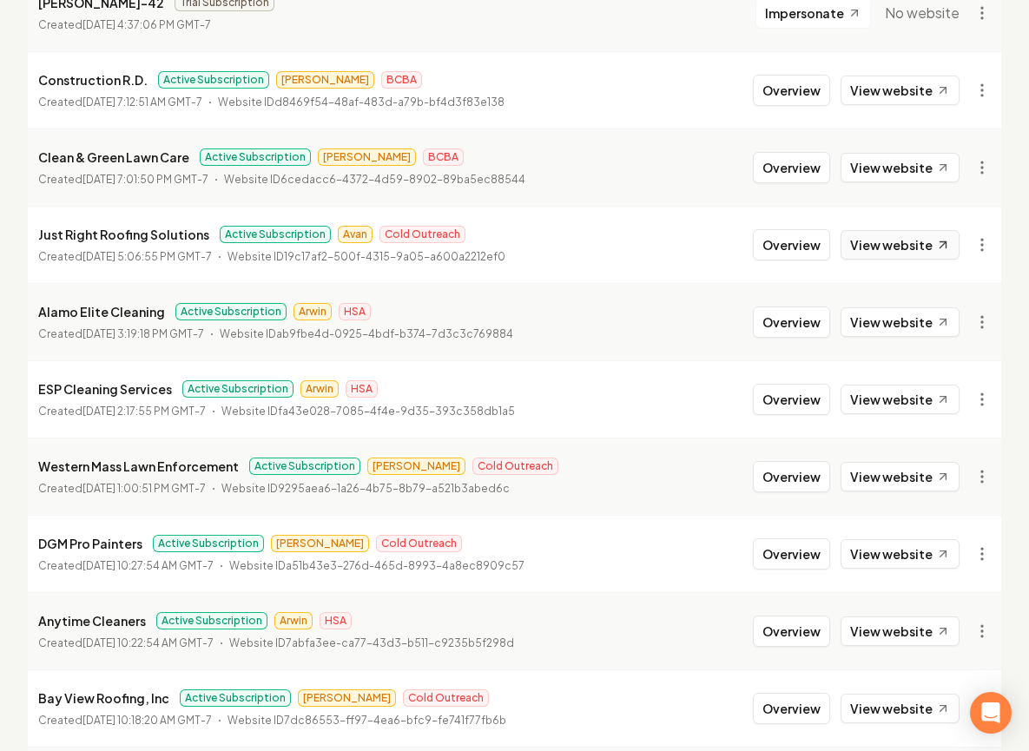
click at [919, 240] on link "View website" at bounding box center [899, 245] width 119 height 30
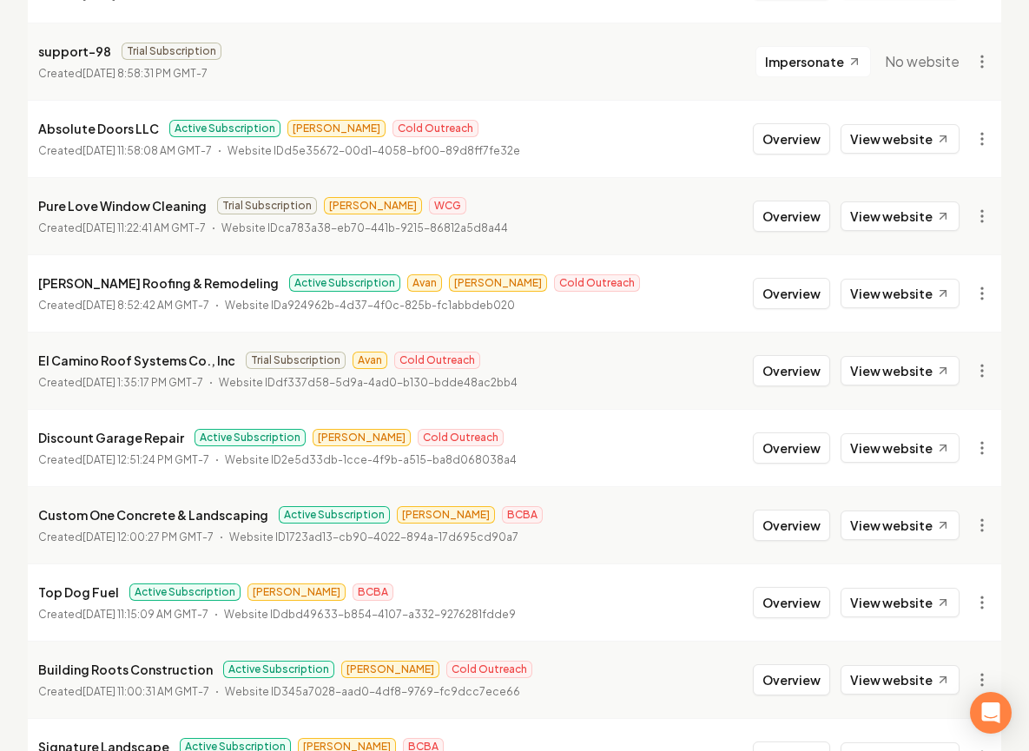
scroll to position [381, 0]
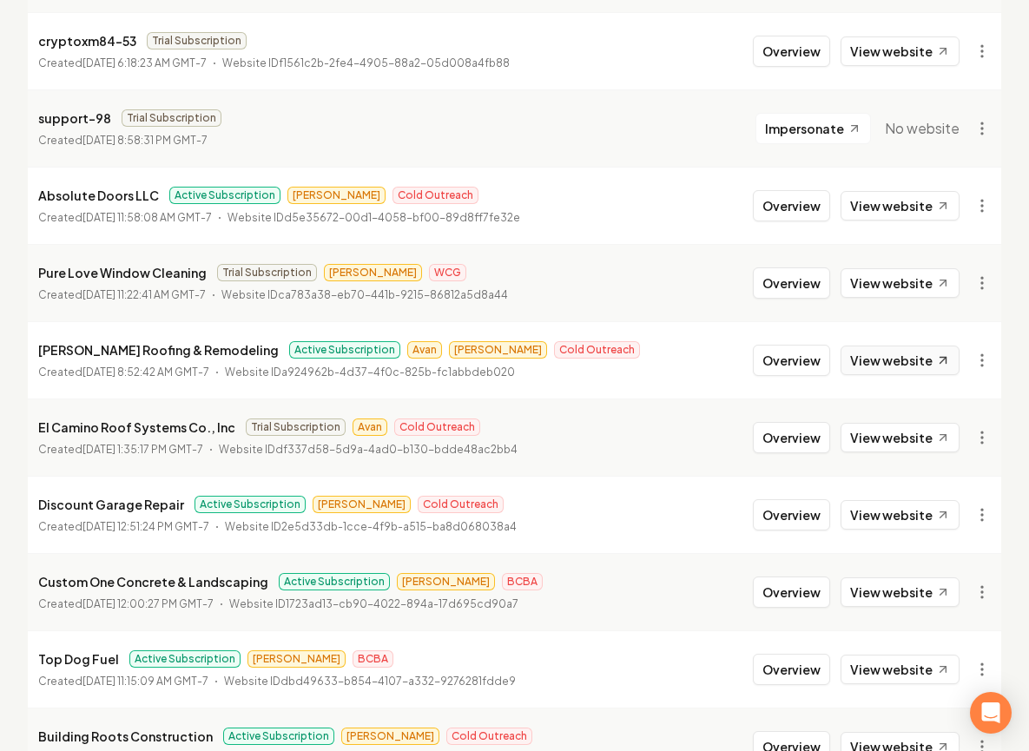
click at [899, 349] on link "View website" at bounding box center [899, 361] width 119 height 30
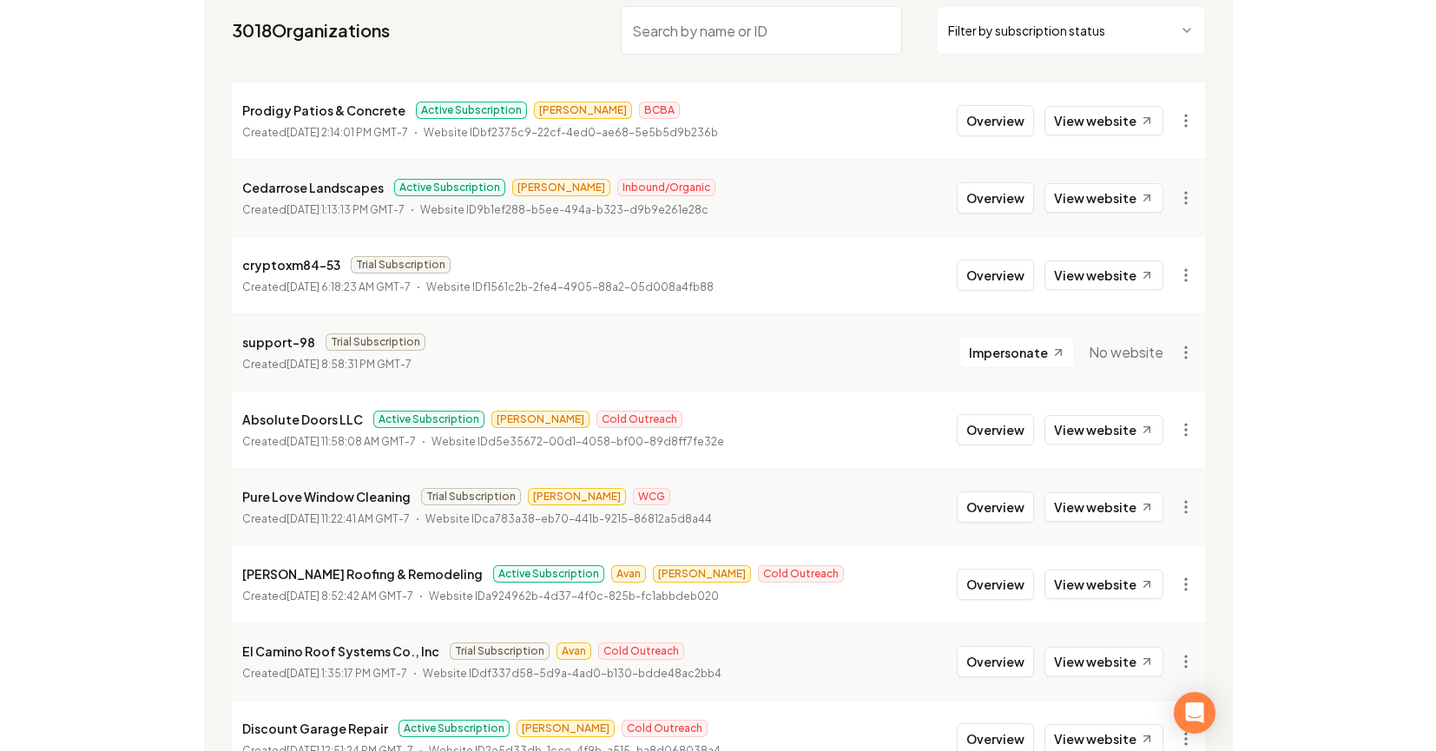
scroll to position [0, 0]
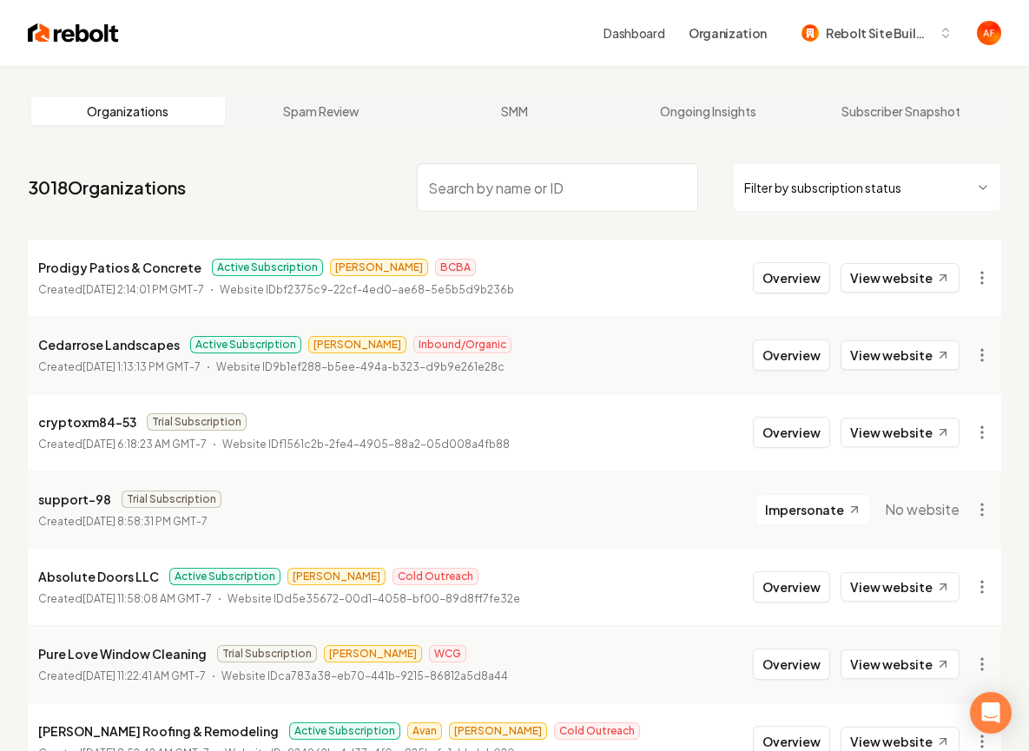
click at [66, 18] on div "Dashboard Organization Rebolt Site Builder" at bounding box center [514, 33] width 1029 height 66
click at [64, 25] on img at bounding box center [73, 33] width 91 height 24
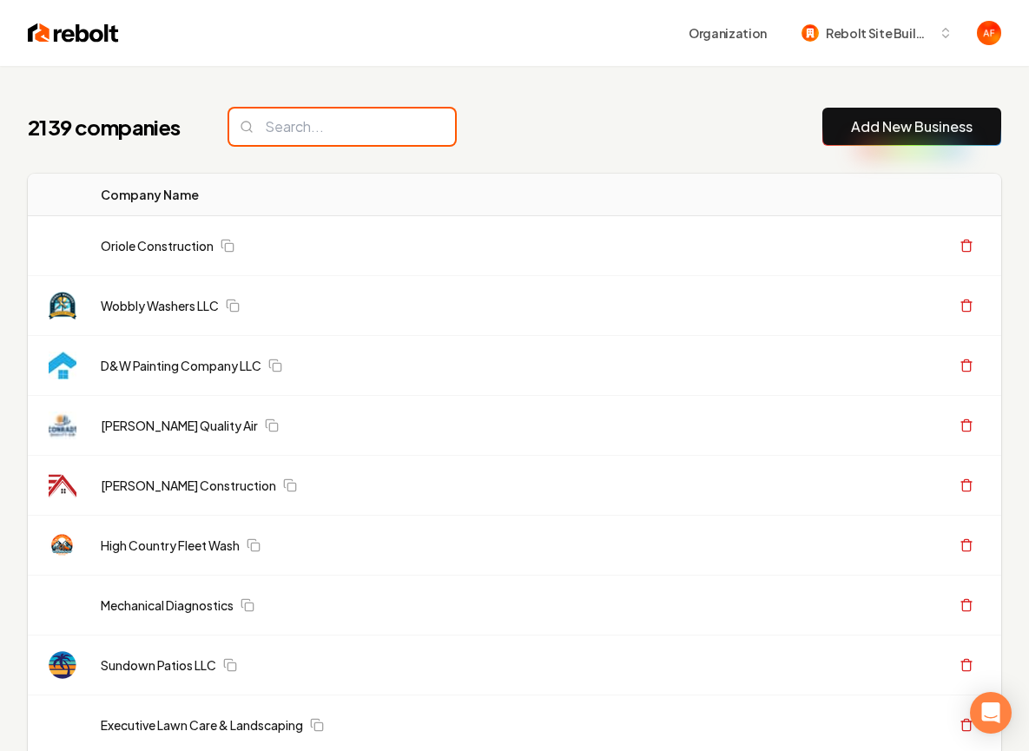
click at [326, 119] on input "search" at bounding box center [342, 127] width 226 height 36
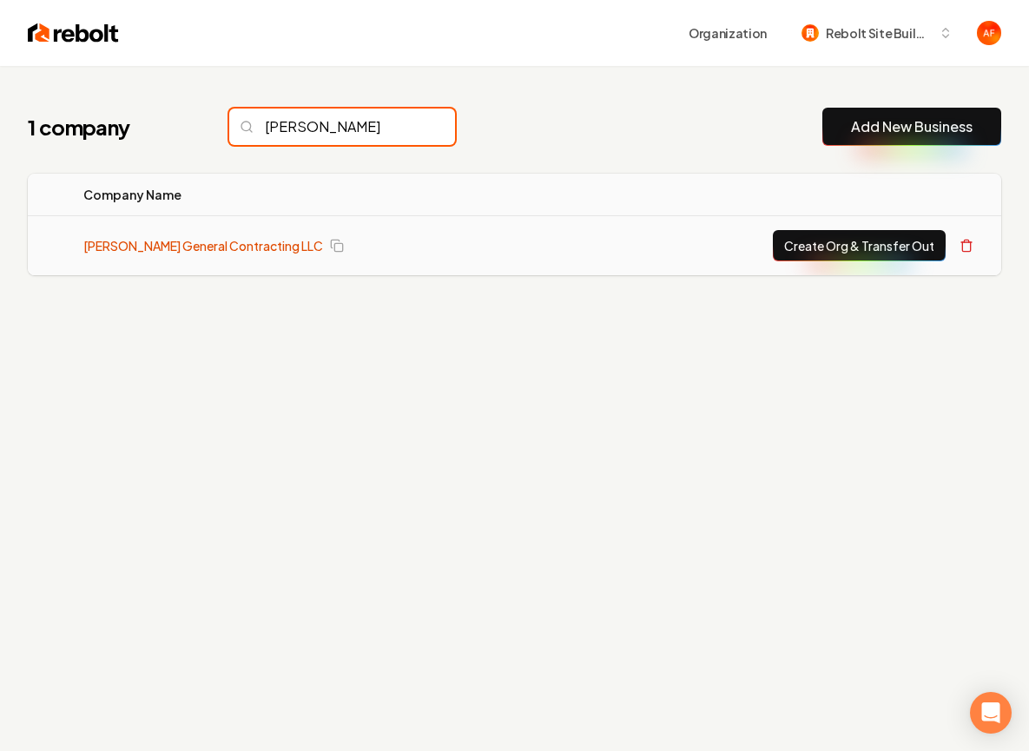
type input "rocke"
click at [220, 237] on link "Dennis Rockefeller General Contracting LLC" at bounding box center [203, 245] width 240 height 17
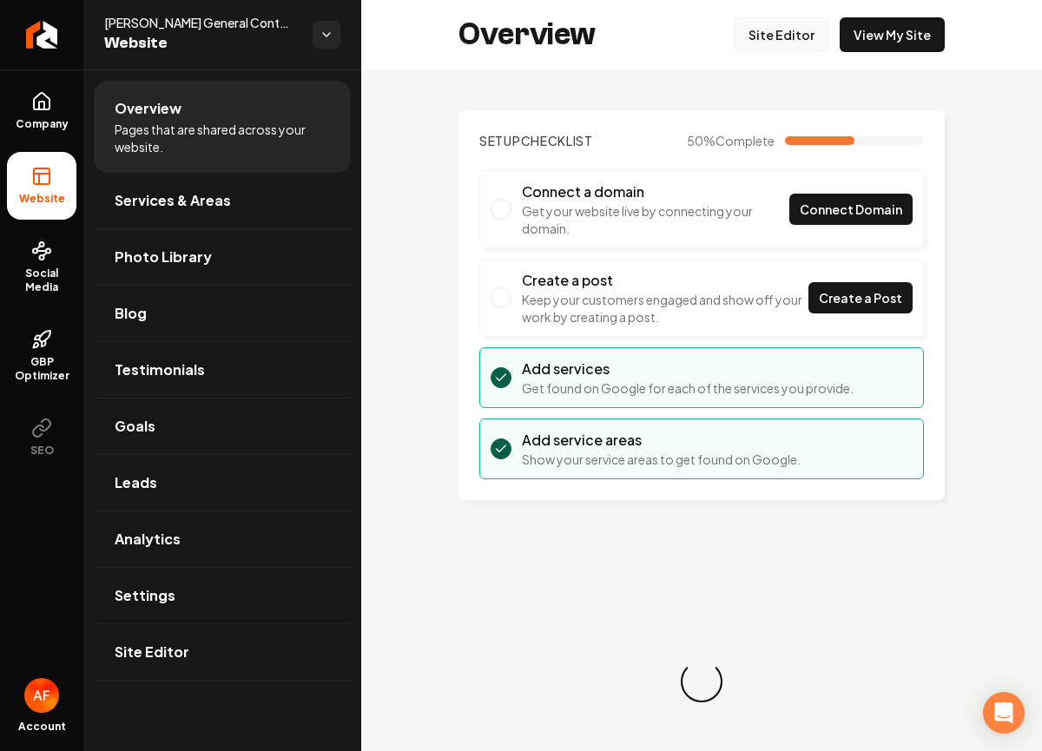
click at [776, 37] on link "Site Editor" at bounding box center [781, 34] width 95 height 35
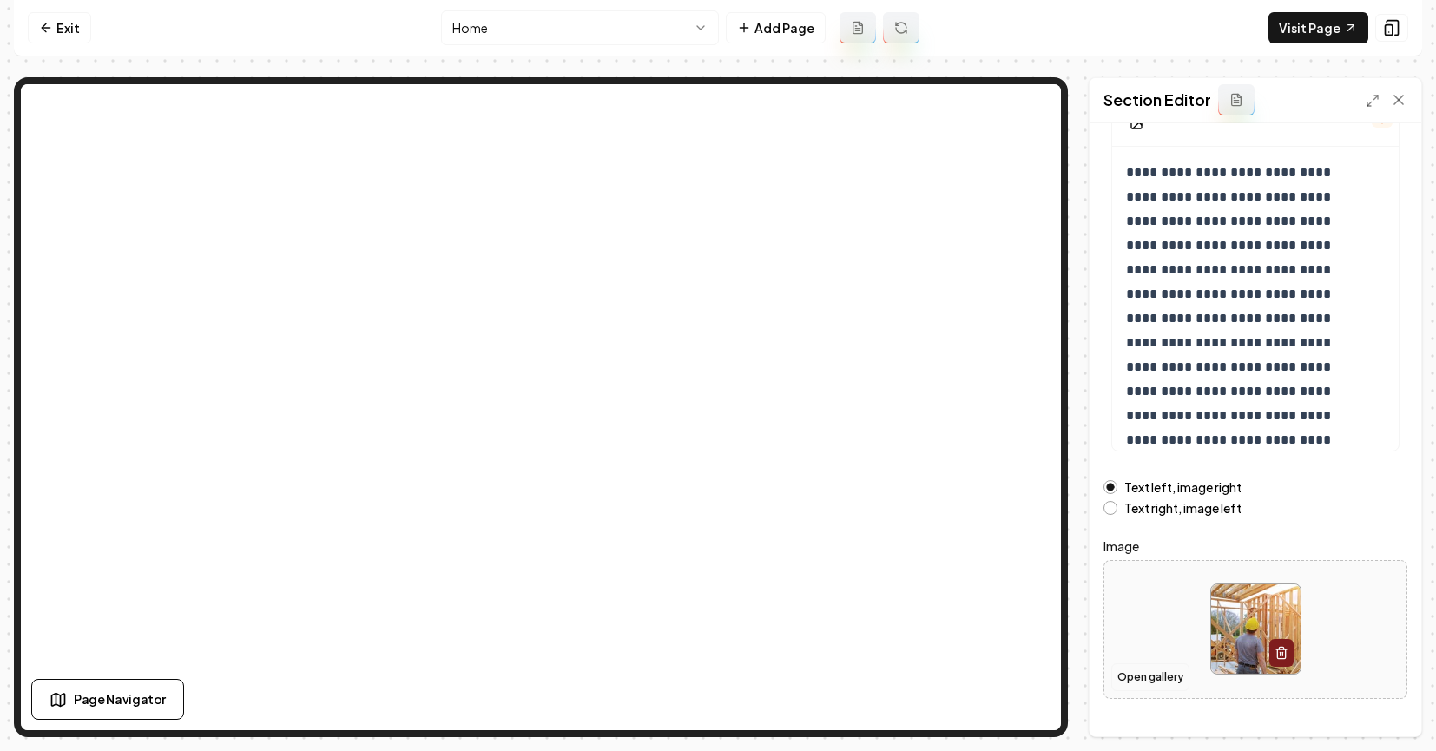
scroll to position [187, 0]
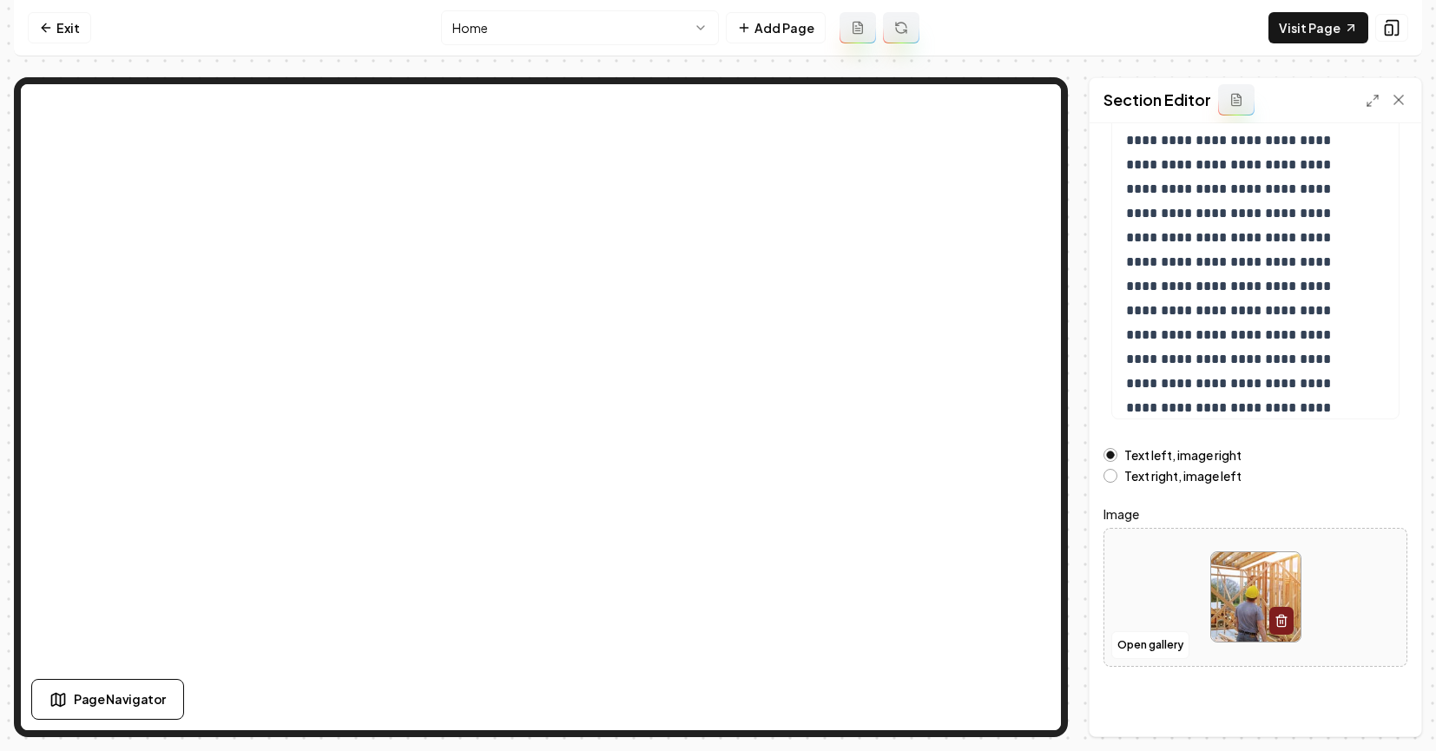
click at [1149, 628] on div at bounding box center [1255, 596] width 302 height 119
click at [1152, 642] on button "Open gallery" at bounding box center [1150, 645] width 78 height 28
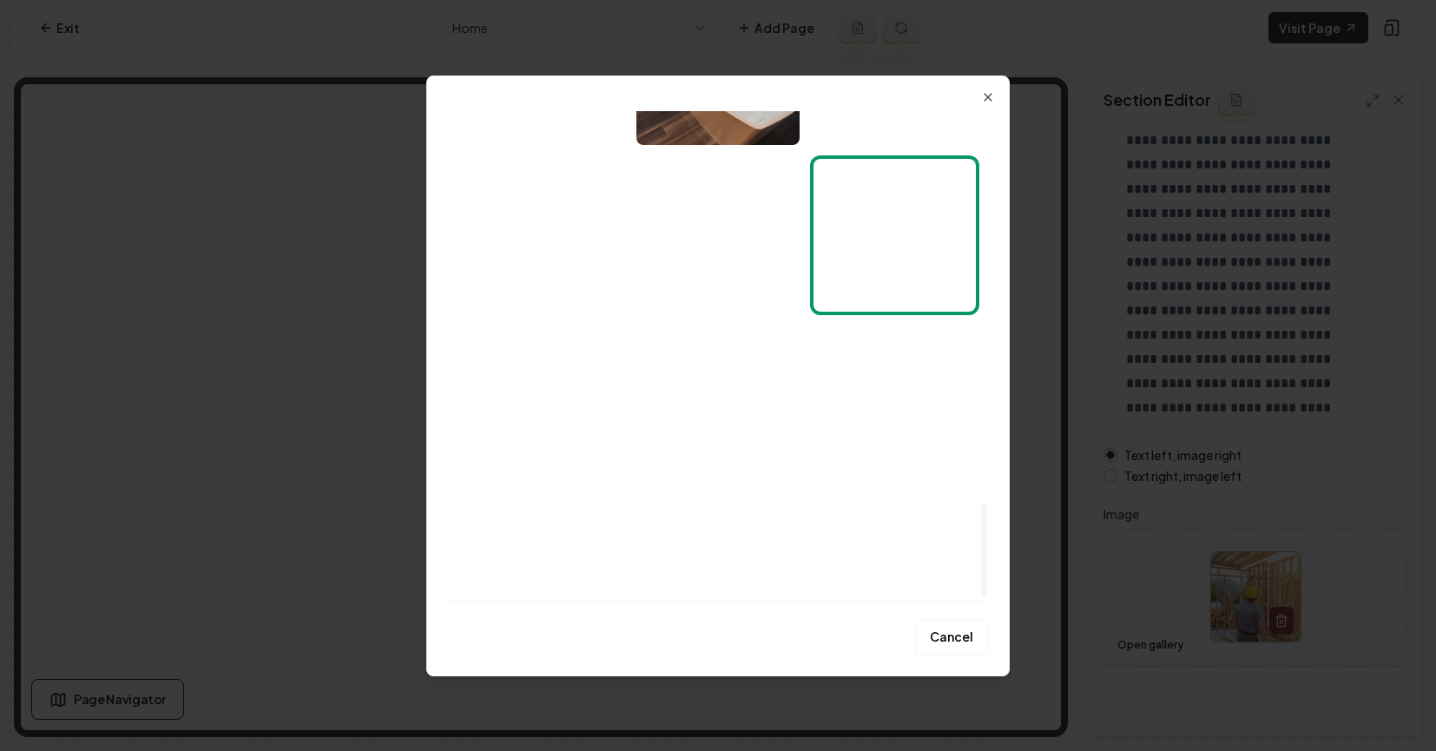
scroll to position [2058, 0]
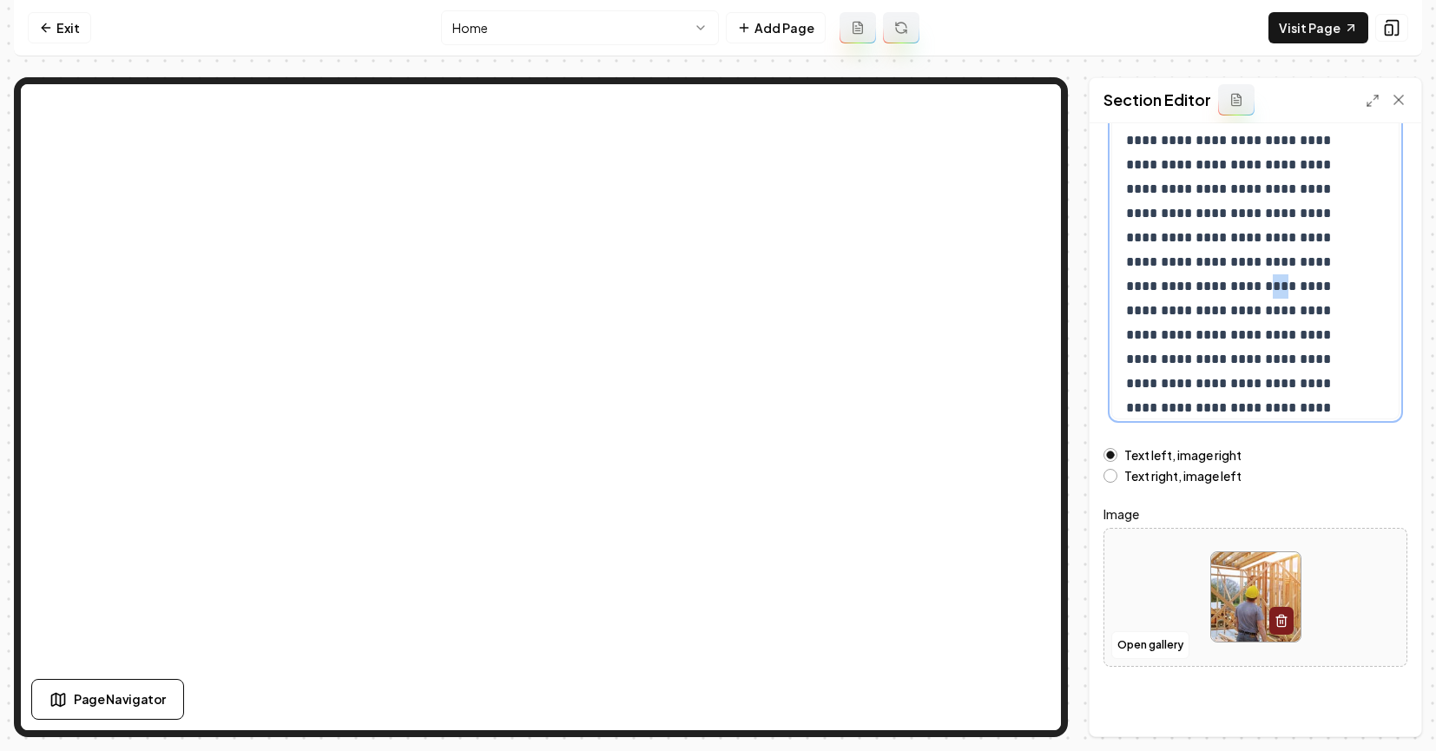
drag, startPoint x: 1247, startPoint y: 286, endPoint x: 1165, endPoint y: 289, distance: 81.7
click at [57, 29] on link "Exit" at bounding box center [59, 27] width 63 height 31
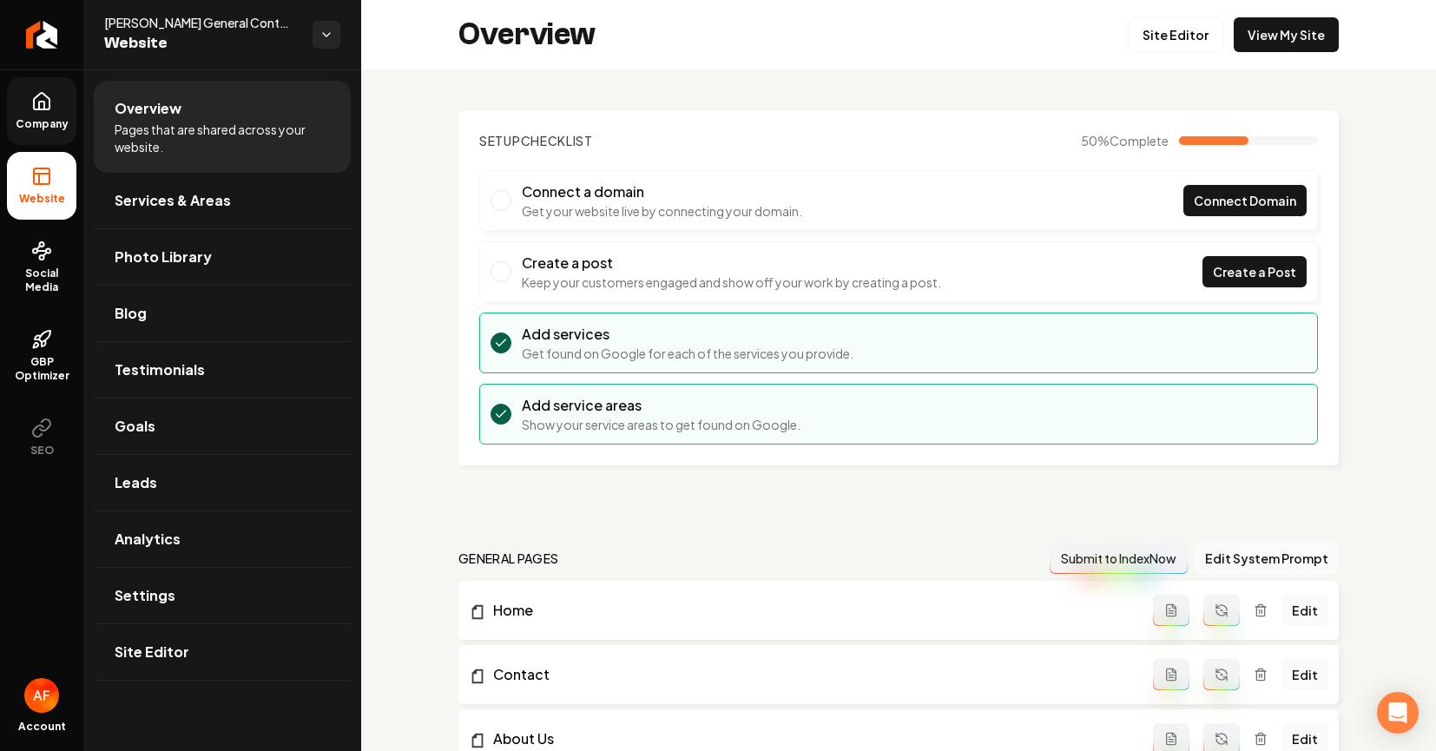
click at [19, 132] on link "Company" at bounding box center [41, 111] width 69 height 68
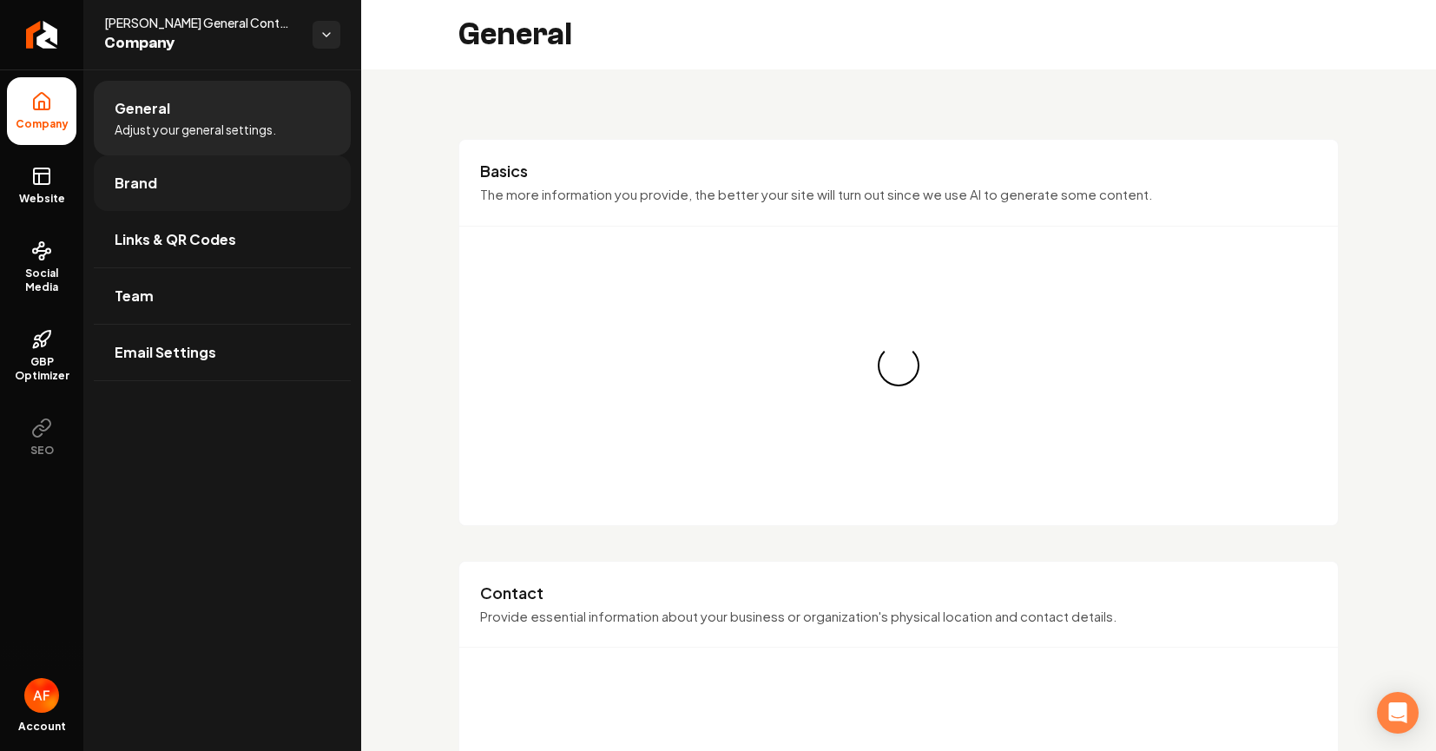
click at [153, 188] on span "Brand" at bounding box center [136, 183] width 43 height 21
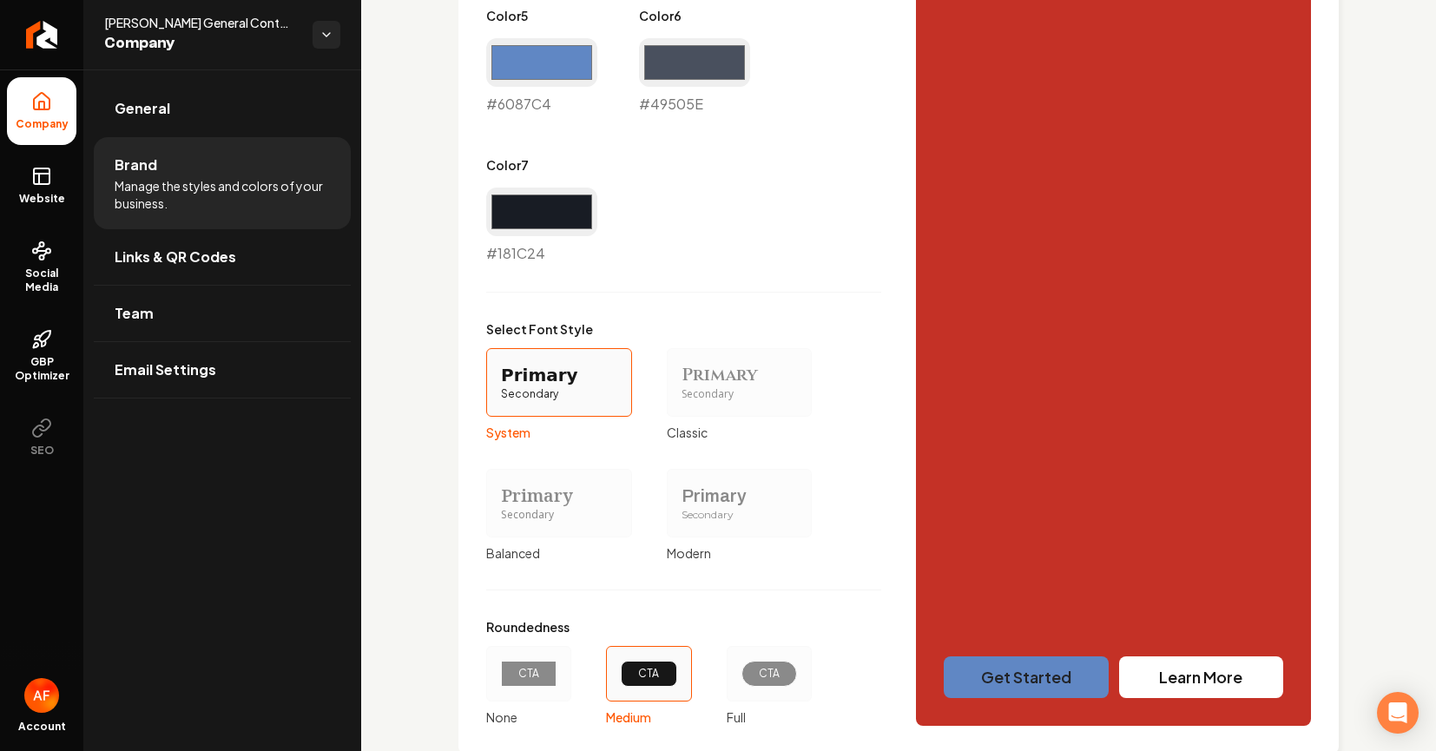
scroll to position [1406, 0]
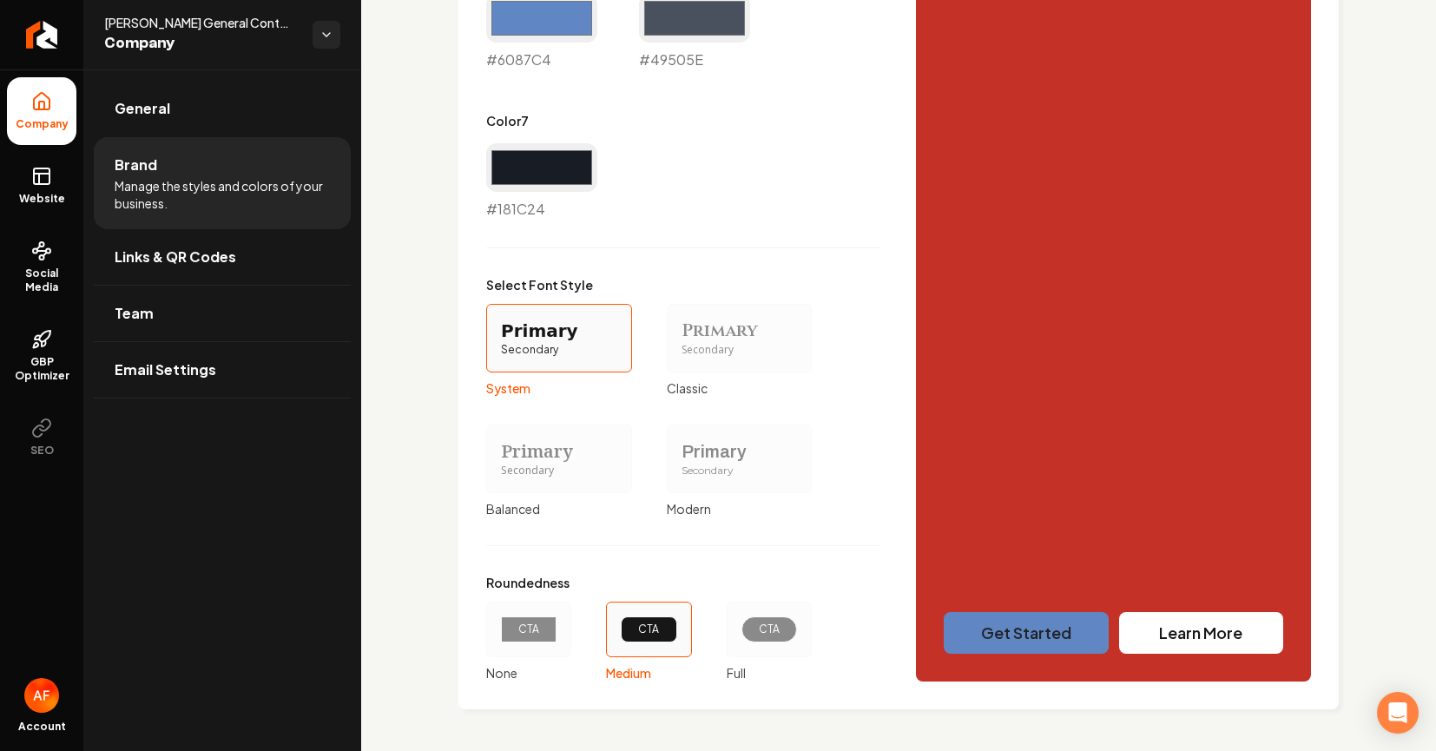
click at [767, 635] on div "CTA" at bounding box center [769, 629] width 26 height 14
click at [740, 635] on button "CTA Full" at bounding box center [733, 629] width 14 height 14
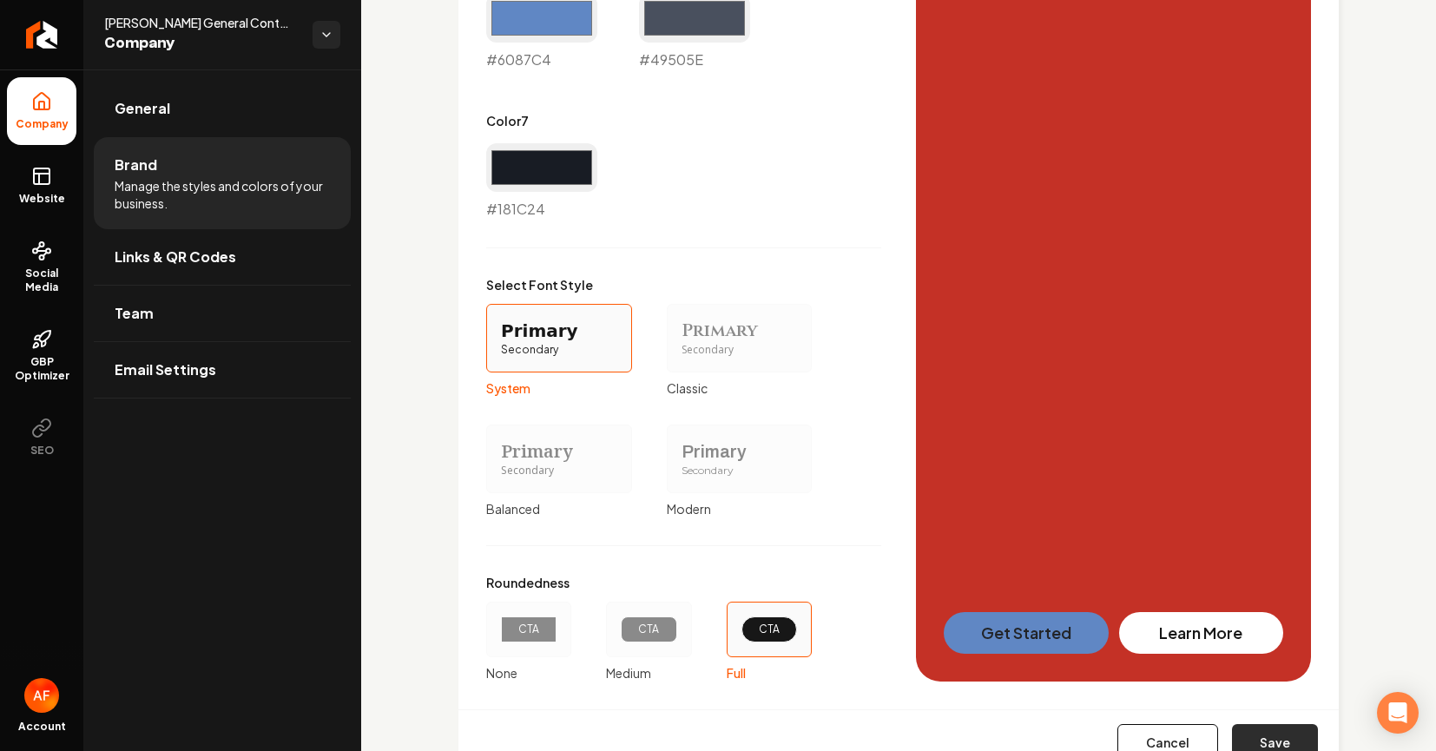
click at [1279, 732] on button "Save" at bounding box center [1275, 743] width 86 height 38
type input "#f8f4f4"
type input "#e8eaef"
type input "#d0d4dc"
type input "#9ba3b5"
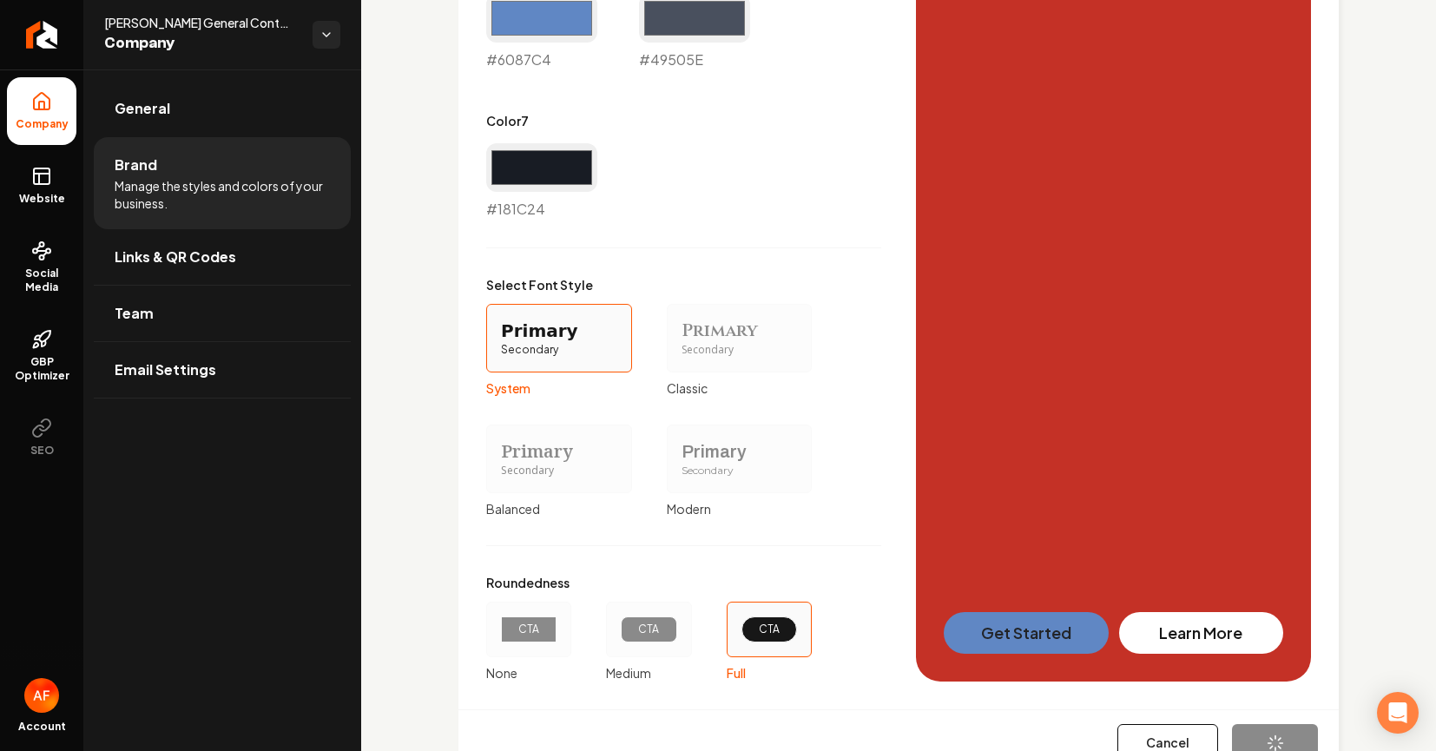
type input "#6087c4"
type input "#49505e"
type input "#181c24"
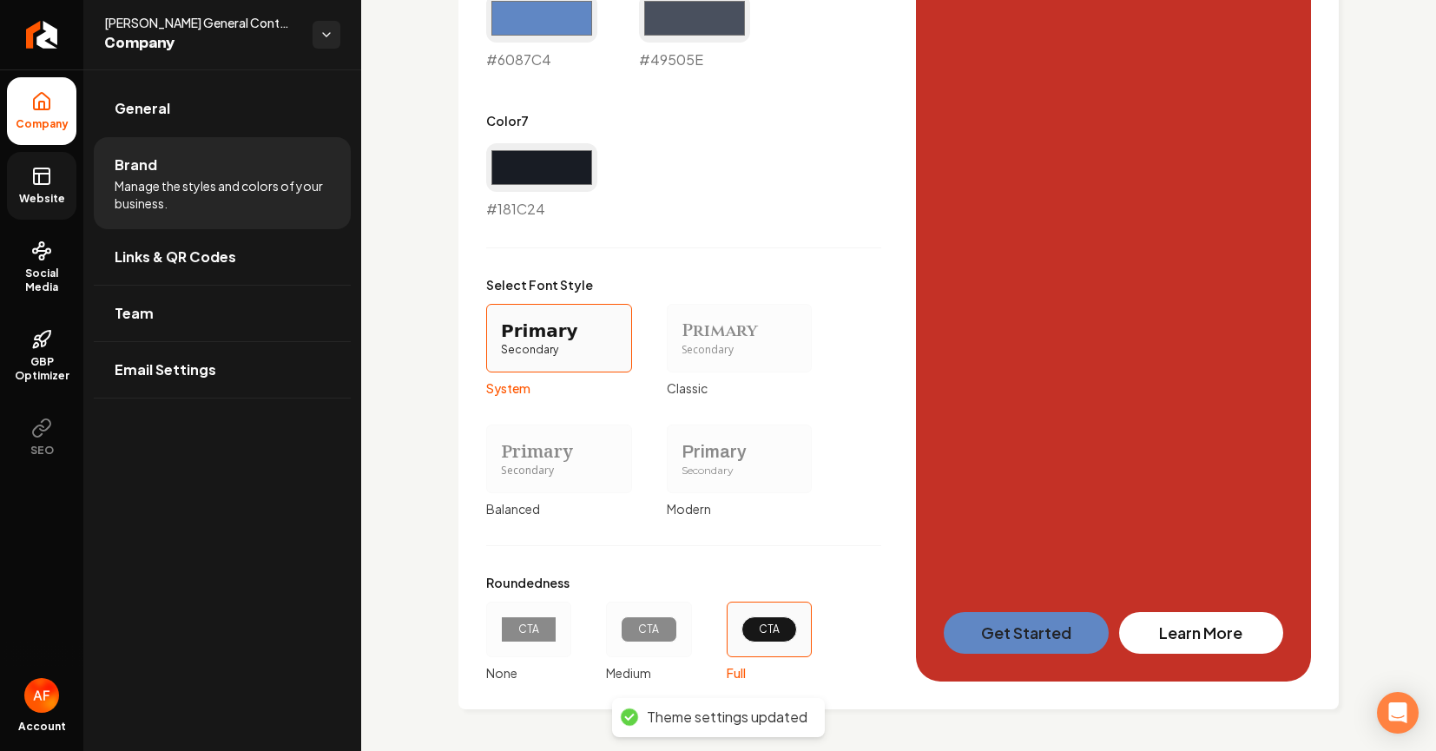
click at [49, 201] on span "Website" at bounding box center [42, 199] width 60 height 14
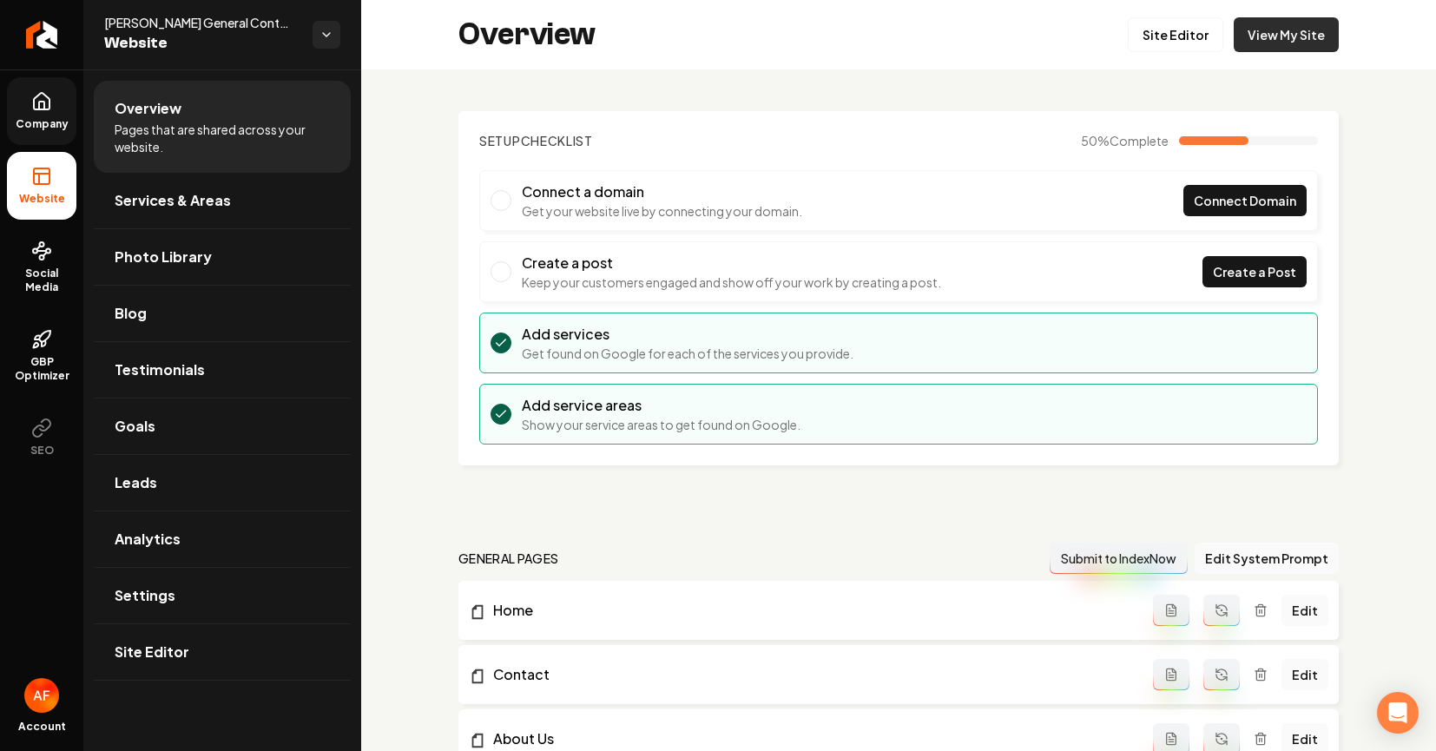
click at [1268, 32] on link "View My Site" at bounding box center [1286, 34] width 105 height 35
click at [42, 20] on link "Return to dashboard" at bounding box center [41, 34] width 83 height 69
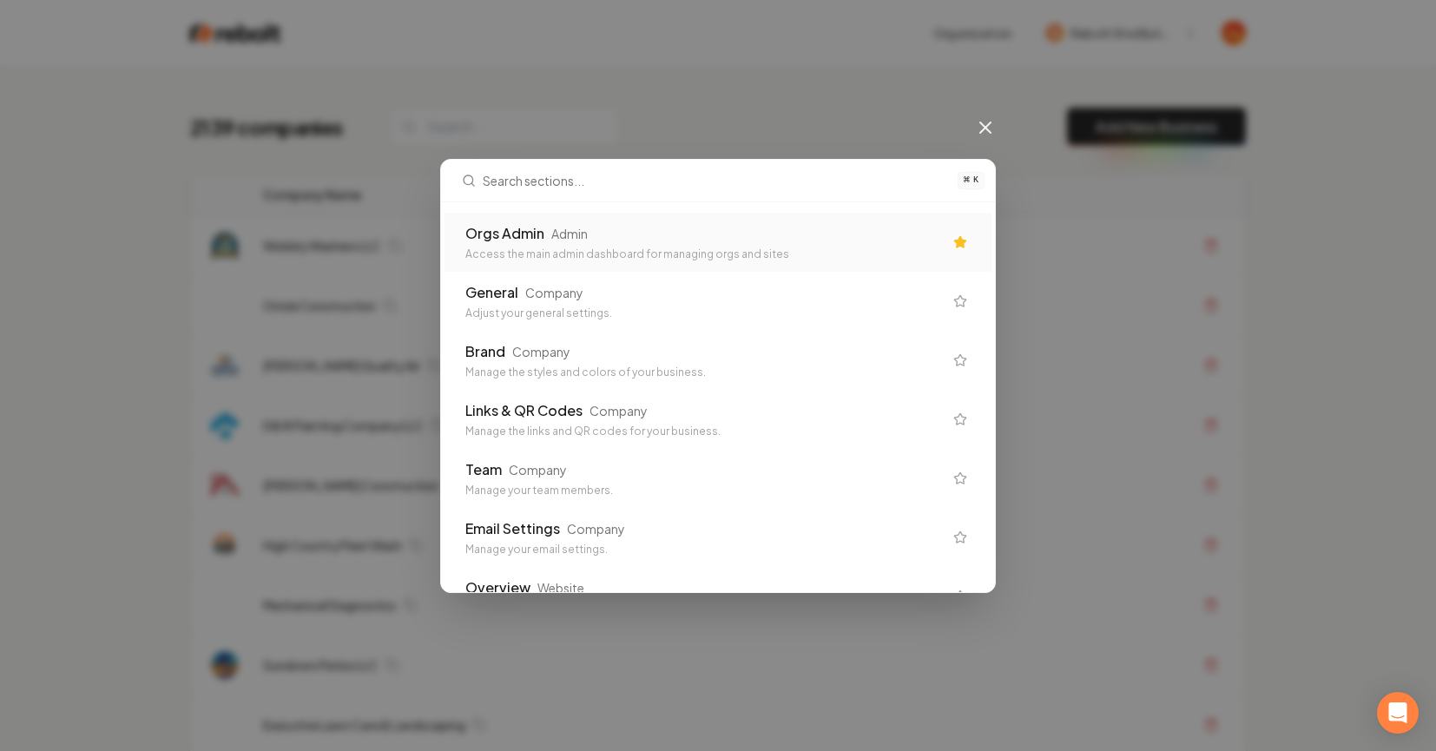
click at [524, 247] on div "Access the main admin dashboard for managing orgs and sites" at bounding box center [703, 254] width 477 height 14
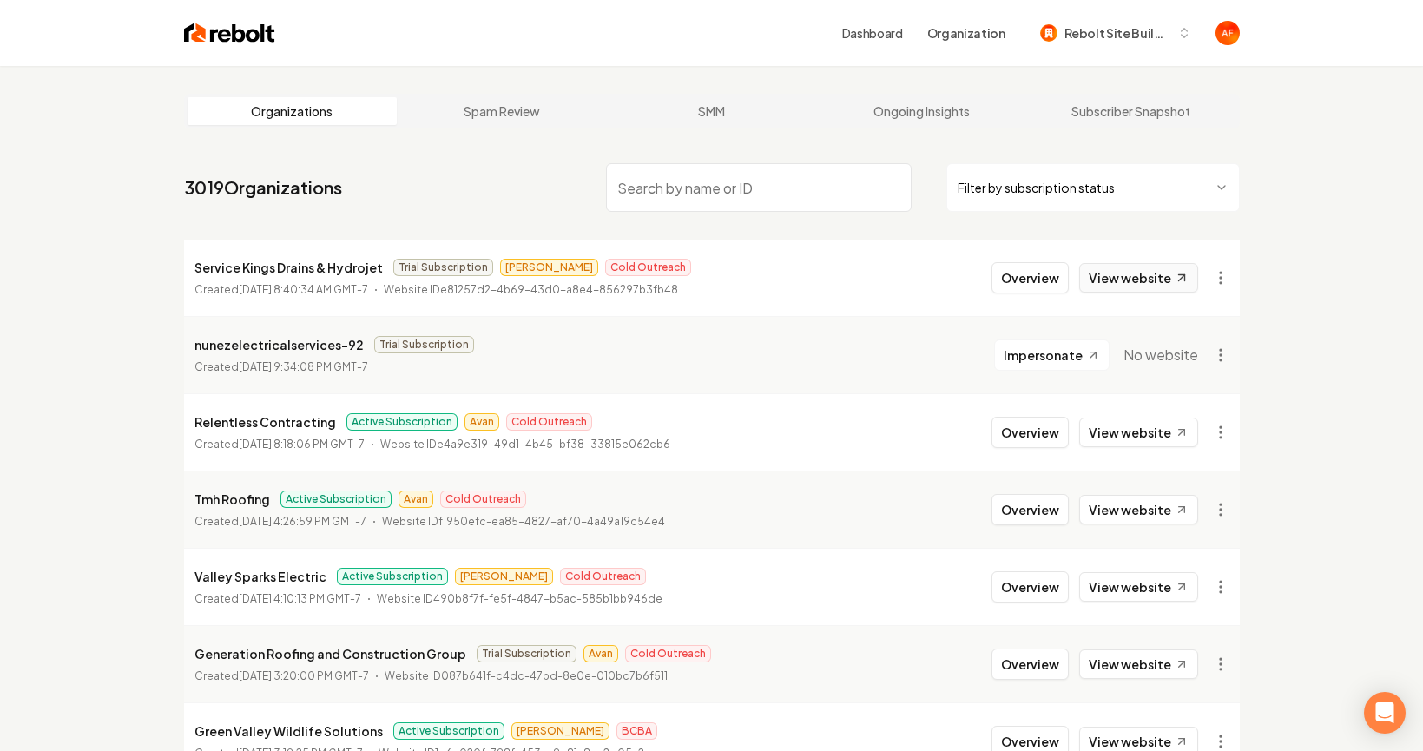
click at [1156, 286] on link "View website" at bounding box center [1138, 278] width 119 height 30
click at [1108, 286] on link "View website" at bounding box center [1138, 278] width 119 height 30
